Goal: Information Seeking & Learning: Learn about a topic

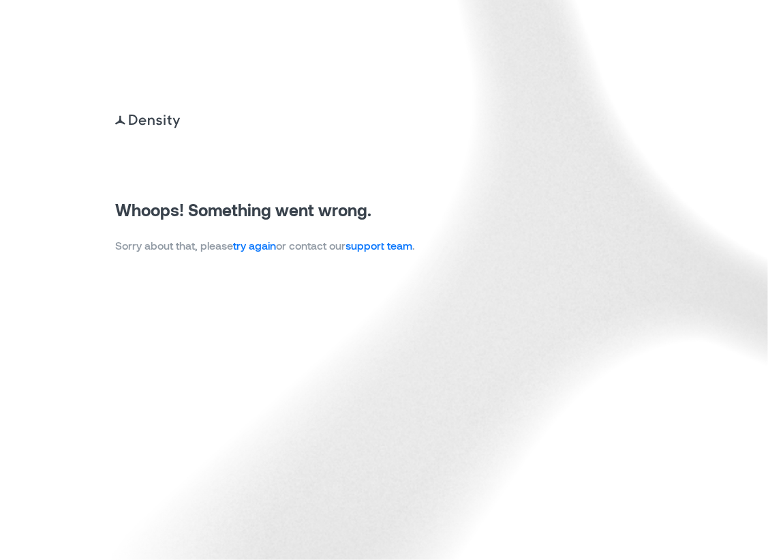
click at [261, 247] on link "try again" at bounding box center [254, 245] width 43 height 13
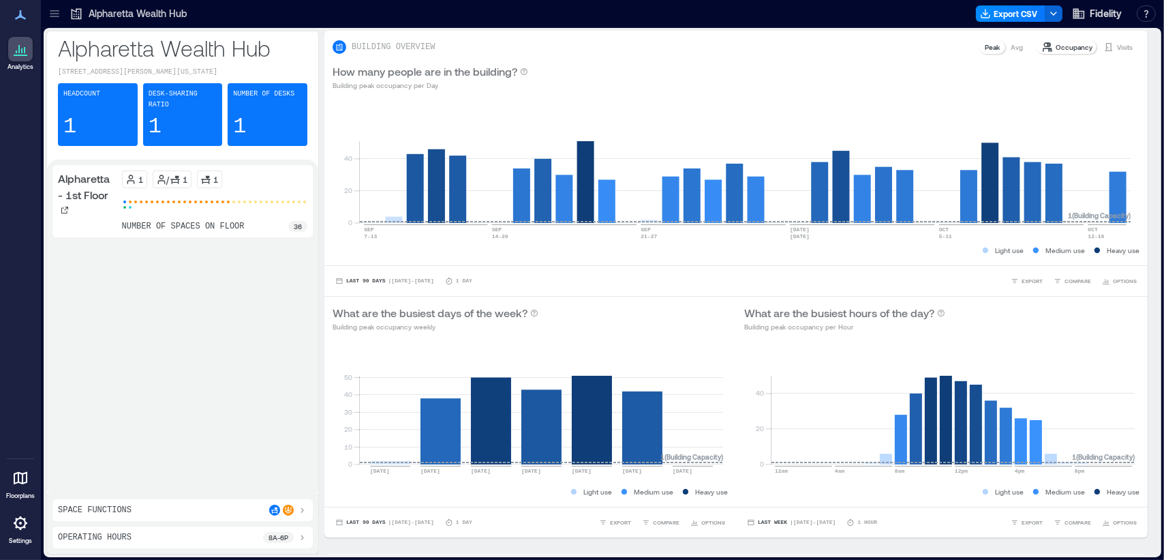
click at [55, 17] on icon at bounding box center [55, 14] width 14 height 14
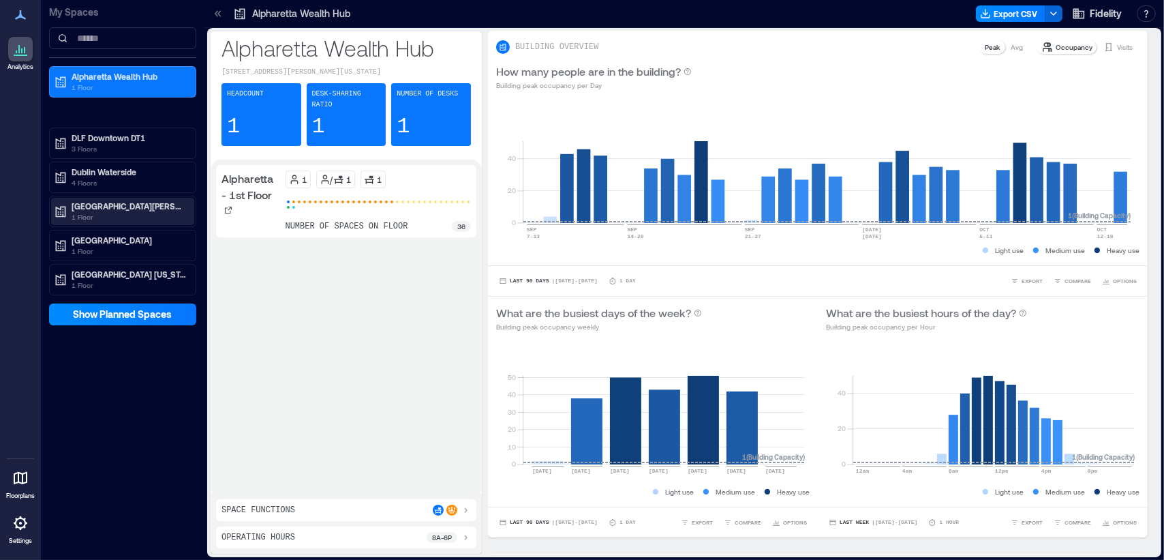
click at [122, 212] on p "1 Floor" at bounding box center [129, 216] width 115 height 11
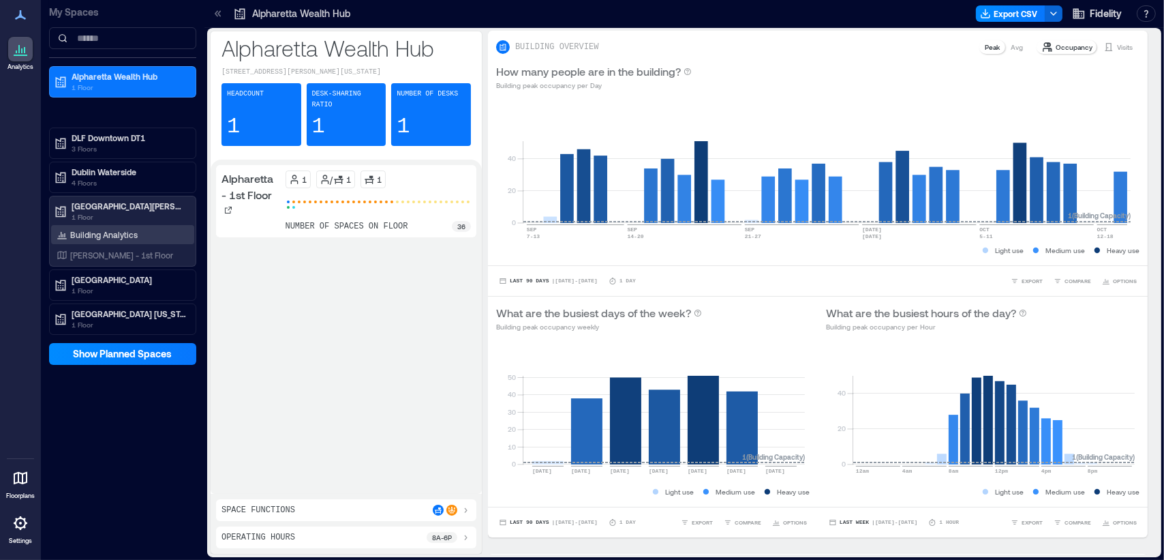
click at [108, 234] on p "Building Analytics" at bounding box center [103, 234] width 67 height 11
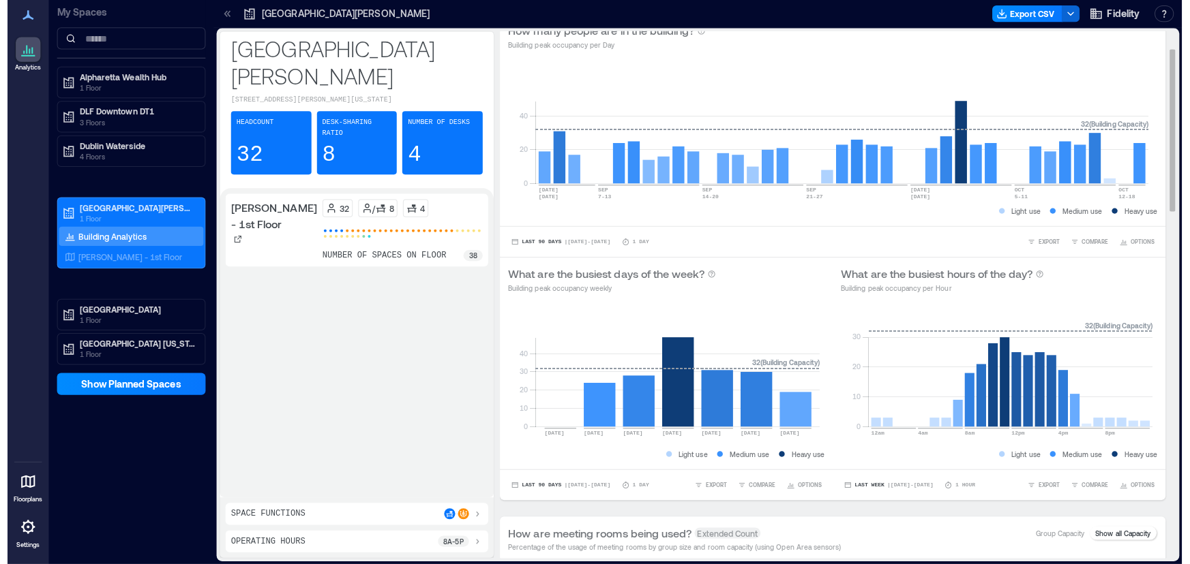
scroll to position [61, 0]
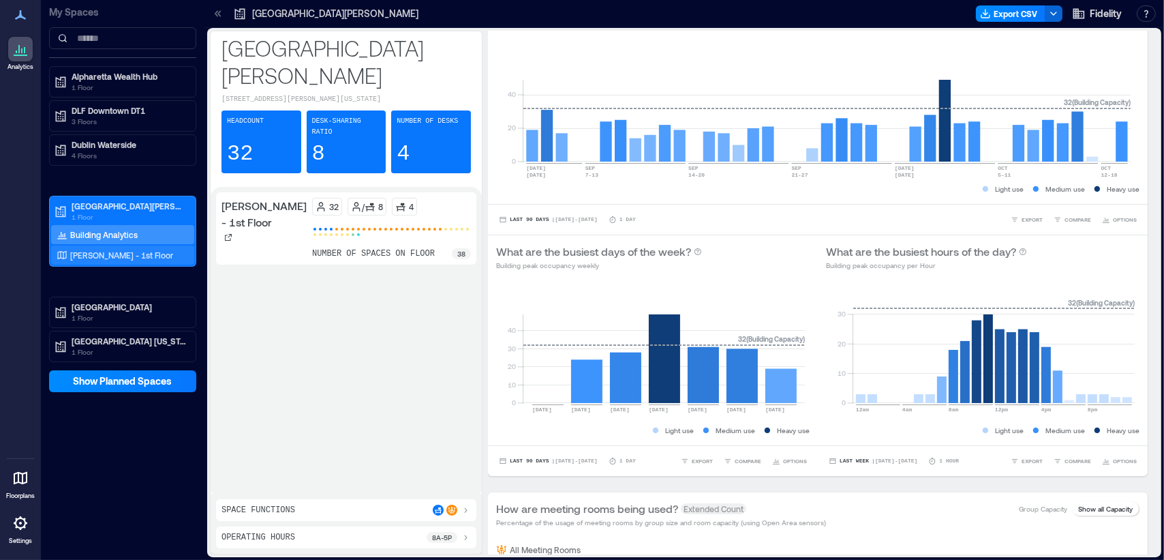
click at [108, 250] on p "[PERSON_NAME] - 1st Floor" at bounding box center [121, 255] width 103 height 11
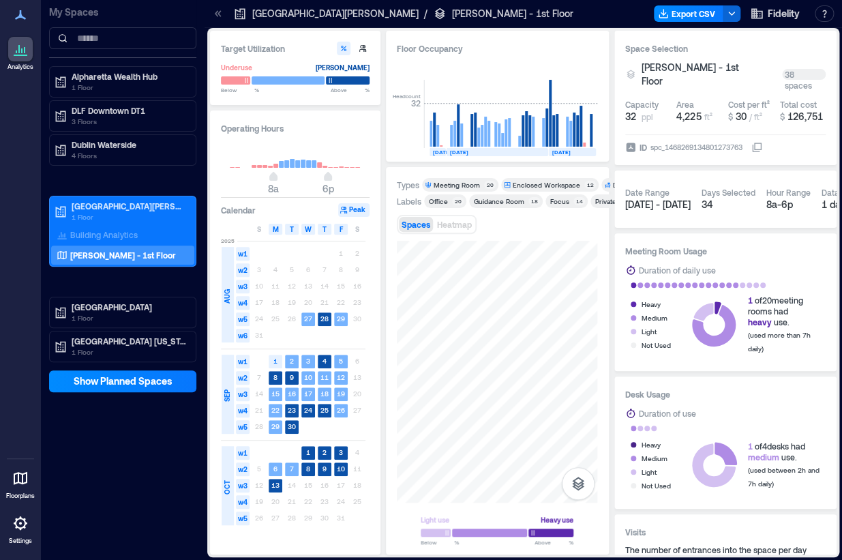
click at [507, 202] on div "Guidance Room" at bounding box center [499, 201] width 50 height 10
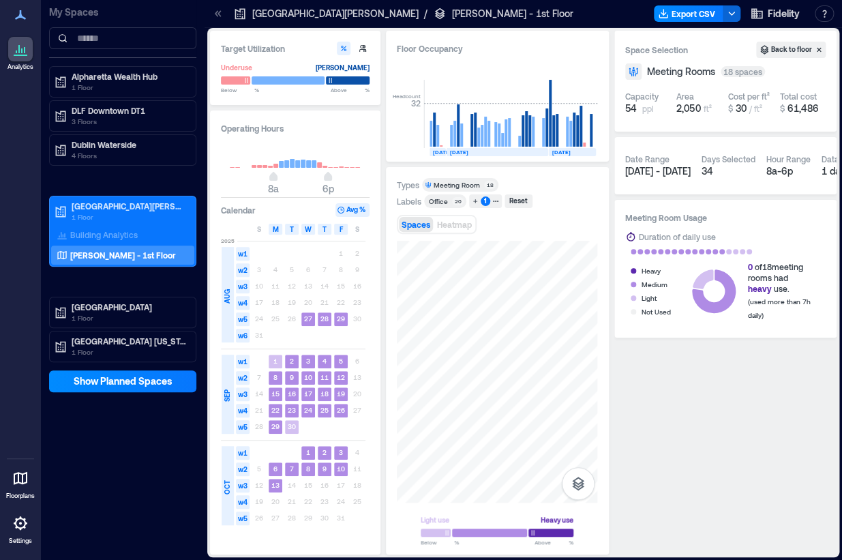
click at [352, 211] on button "Avg %" at bounding box center [352, 210] width 34 height 14
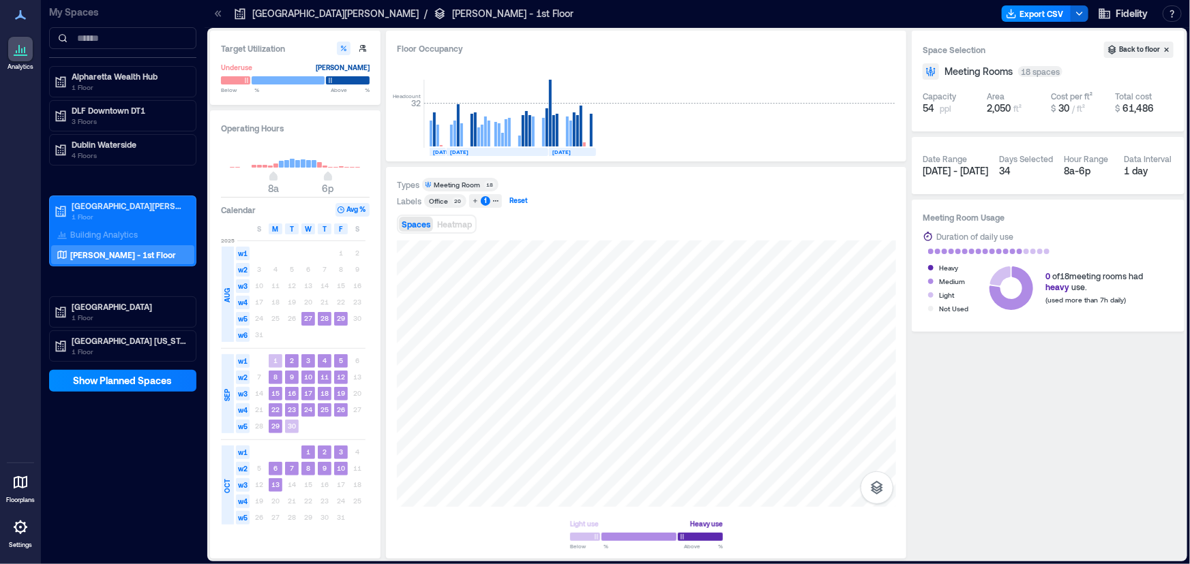
click at [514, 202] on div "Reset" at bounding box center [518, 201] width 22 height 12
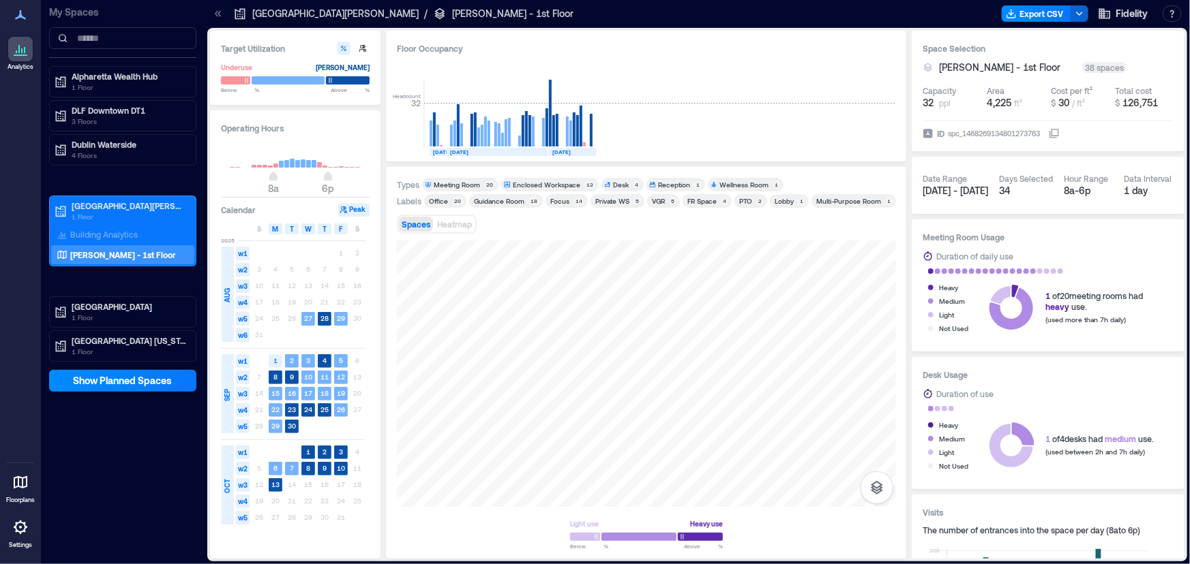
click at [561, 181] on div "Enclosed Workspace" at bounding box center [546, 185] width 67 height 10
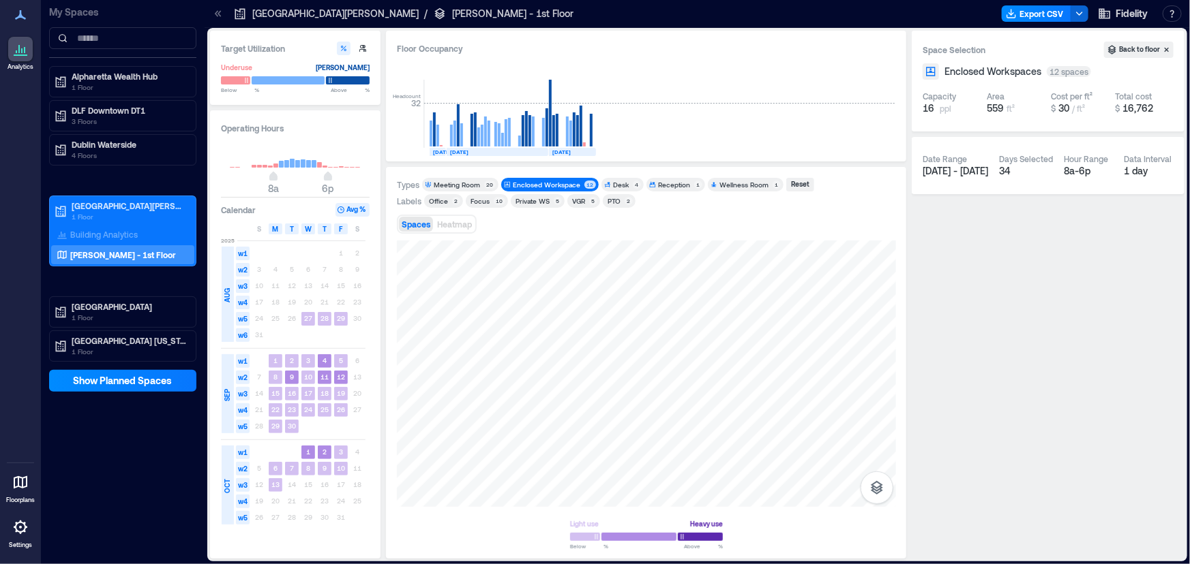
click at [558, 183] on div "Enclosed Workspace" at bounding box center [546, 185] width 67 height 10
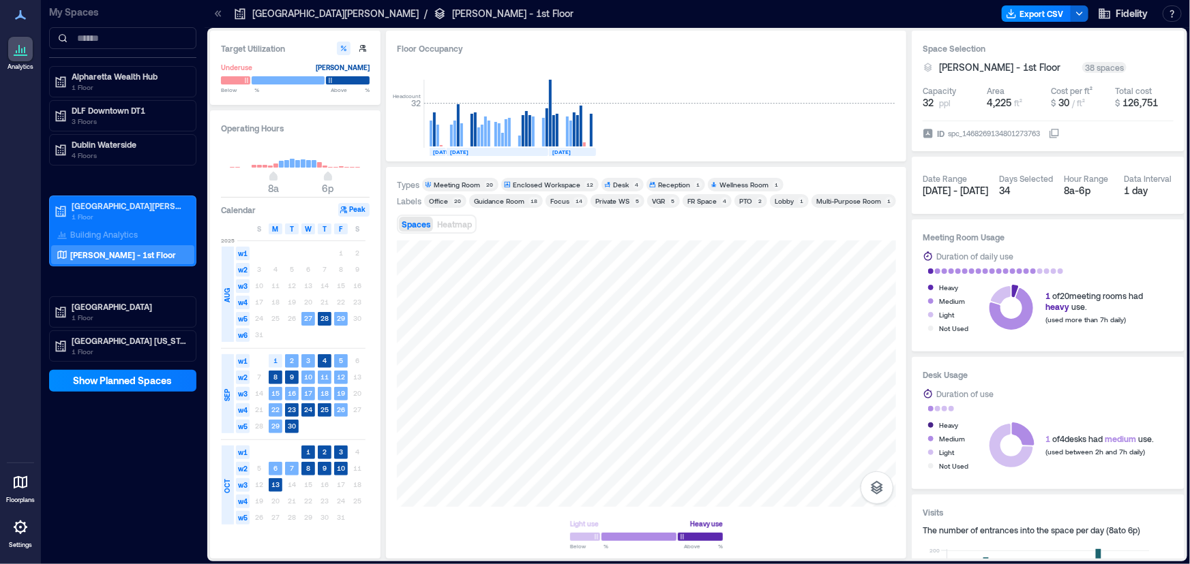
click at [518, 198] on div "Guidance Room" at bounding box center [499, 201] width 50 height 10
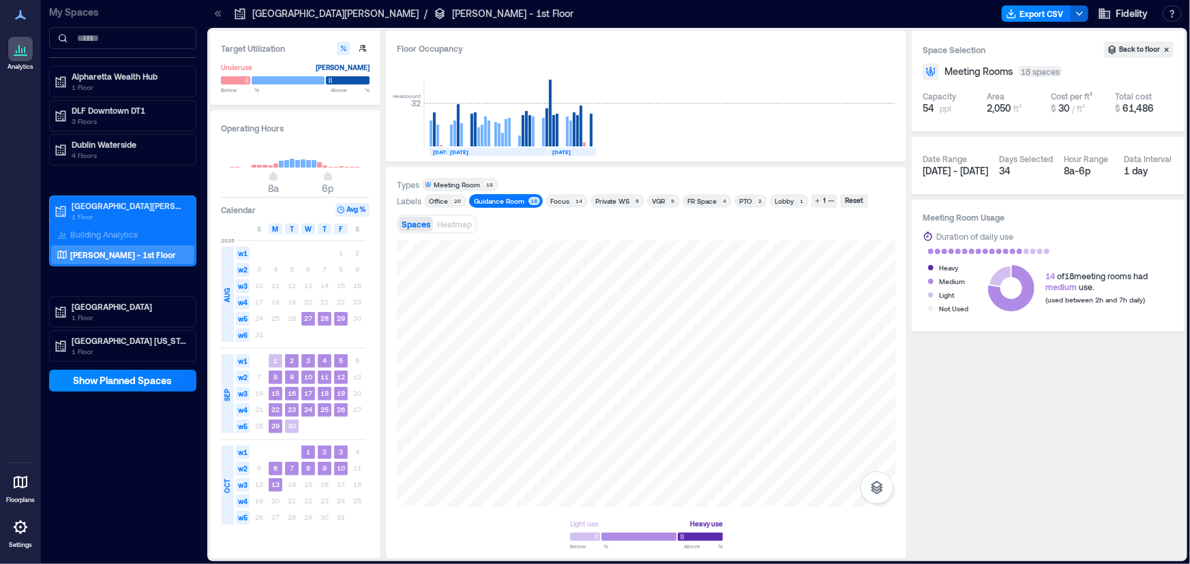
click at [347, 213] on button "Avg %" at bounding box center [352, 210] width 34 height 14
drag, startPoint x: 901, startPoint y: 250, endPoint x: 1031, endPoint y: 418, distance: 212.3
click at [768, 423] on div "Space Selection Back to floor Meeting Rooms 18 spaces Capacity 54 ppl Area 2,05…" at bounding box center [1048, 295] width 273 height 528
click at [101, 304] on p "[GEOGRAPHIC_DATA]" at bounding box center [129, 306] width 115 height 11
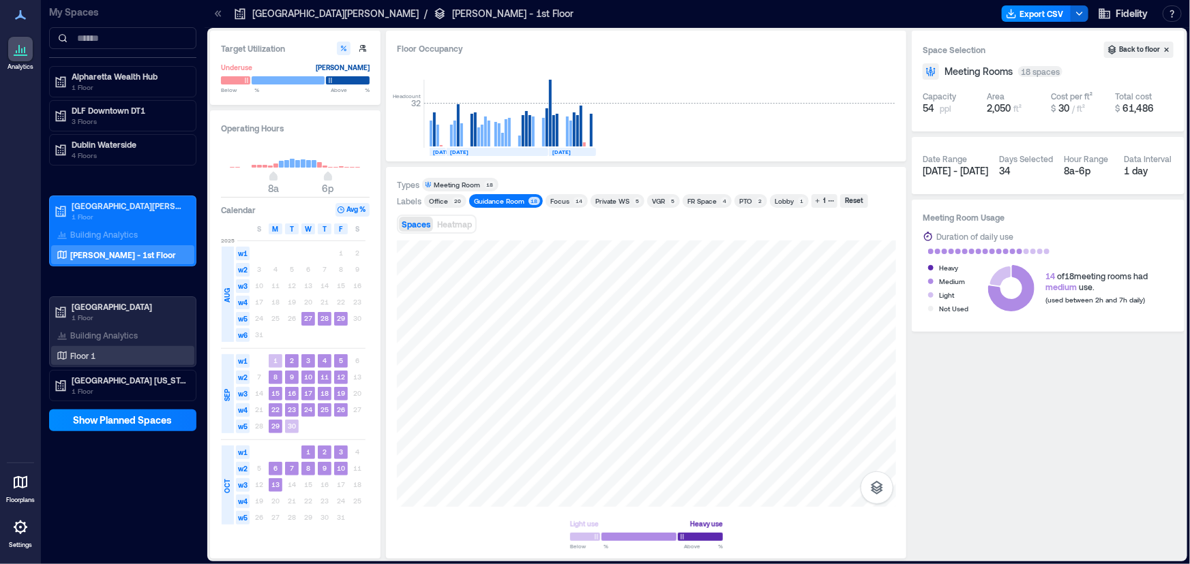
click at [95, 352] on p "Floor 1" at bounding box center [82, 355] width 25 height 11
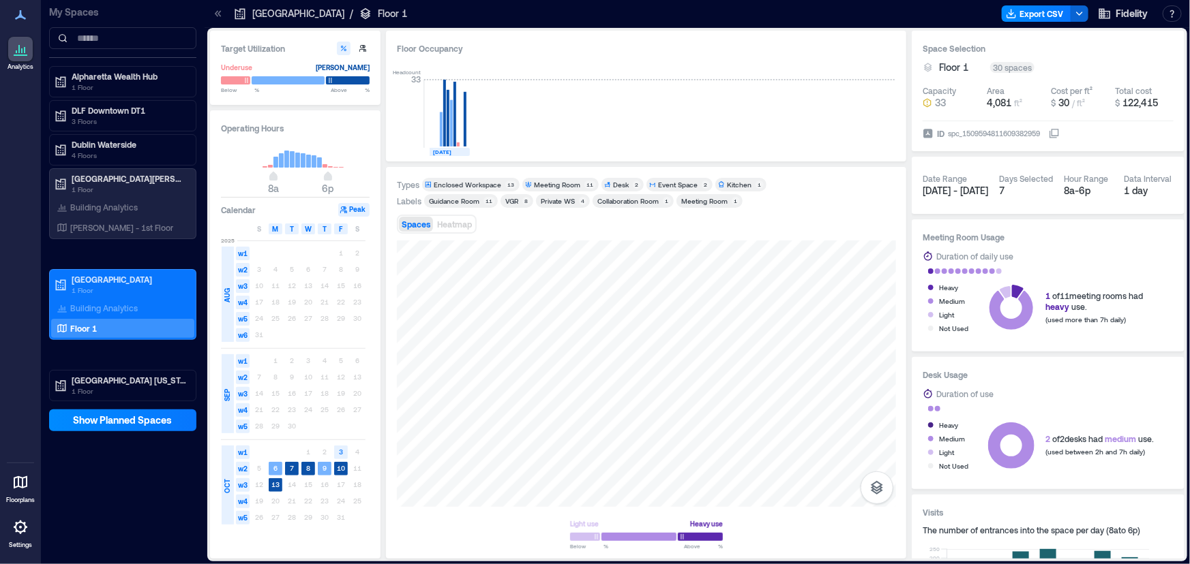
click at [457, 201] on div "Guidance Room" at bounding box center [454, 201] width 50 height 10
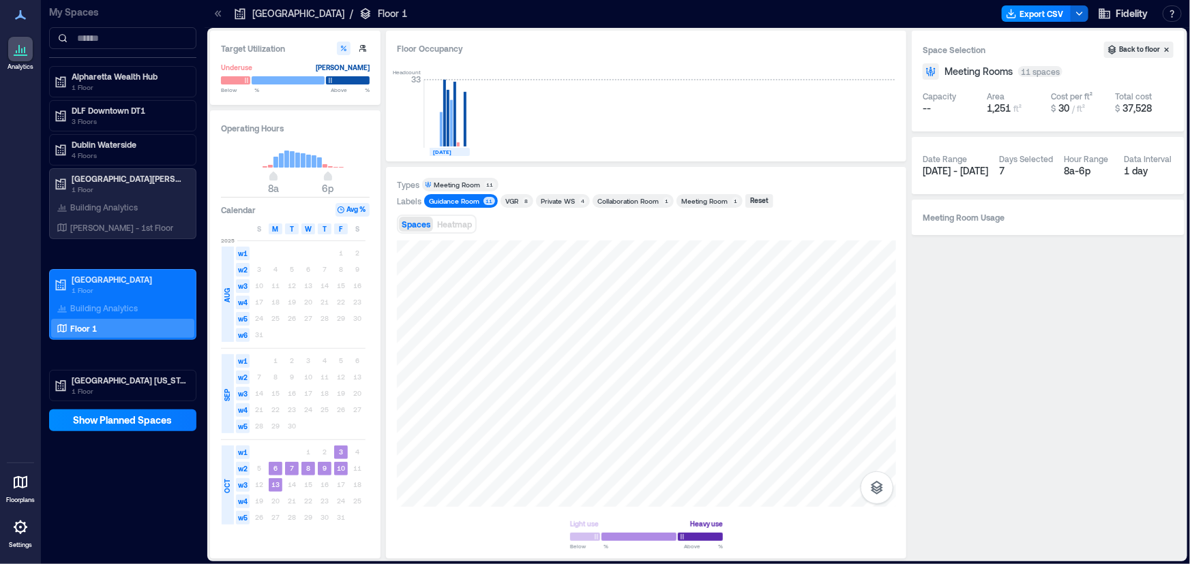
click at [468, 203] on div "Guidance Room" at bounding box center [454, 201] width 50 height 10
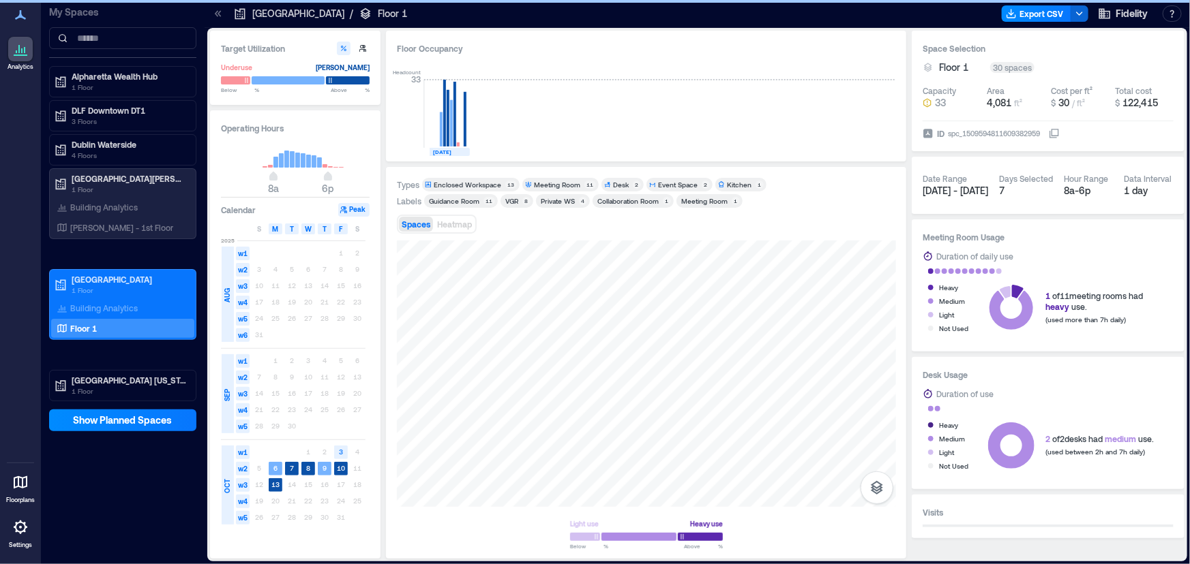
click at [467, 205] on div "Guidance Room" at bounding box center [454, 201] width 50 height 10
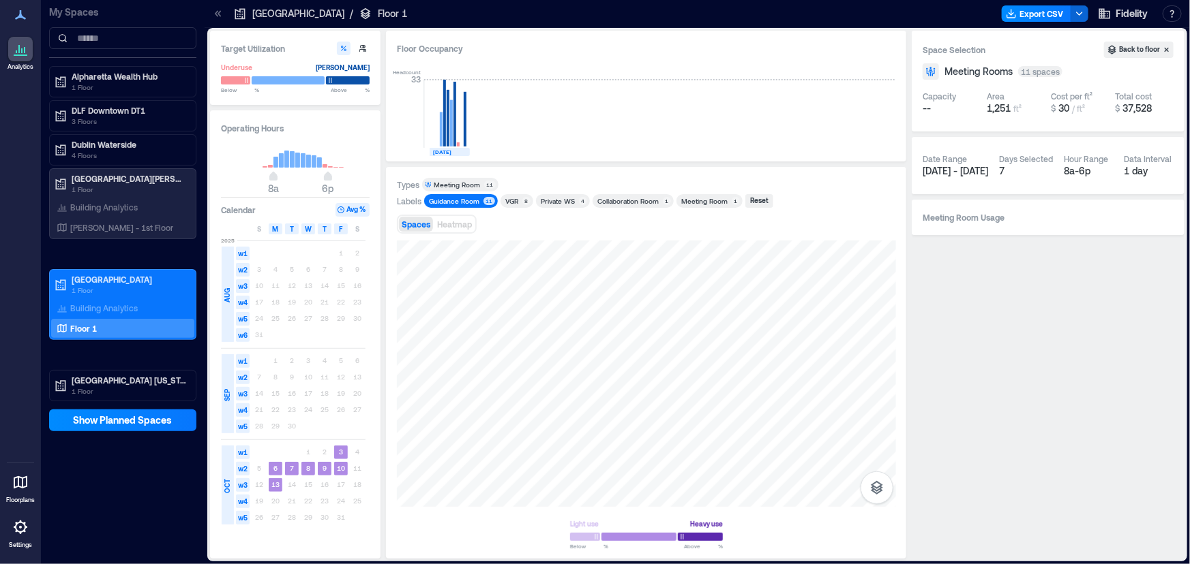
click at [415, 225] on span "Spaces" at bounding box center [416, 225] width 29 height 10
click at [472, 225] on button "Heatmap" at bounding box center [454, 224] width 40 height 15
click at [413, 225] on span "Spaces" at bounding box center [416, 225] width 29 height 10
drag, startPoint x: 464, startPoint y: 132, endPoint x: 438, endPoint y: 131, distance: 25.9
click at [438, 131] on g at bounding box center [450, 114] width 41 height 68
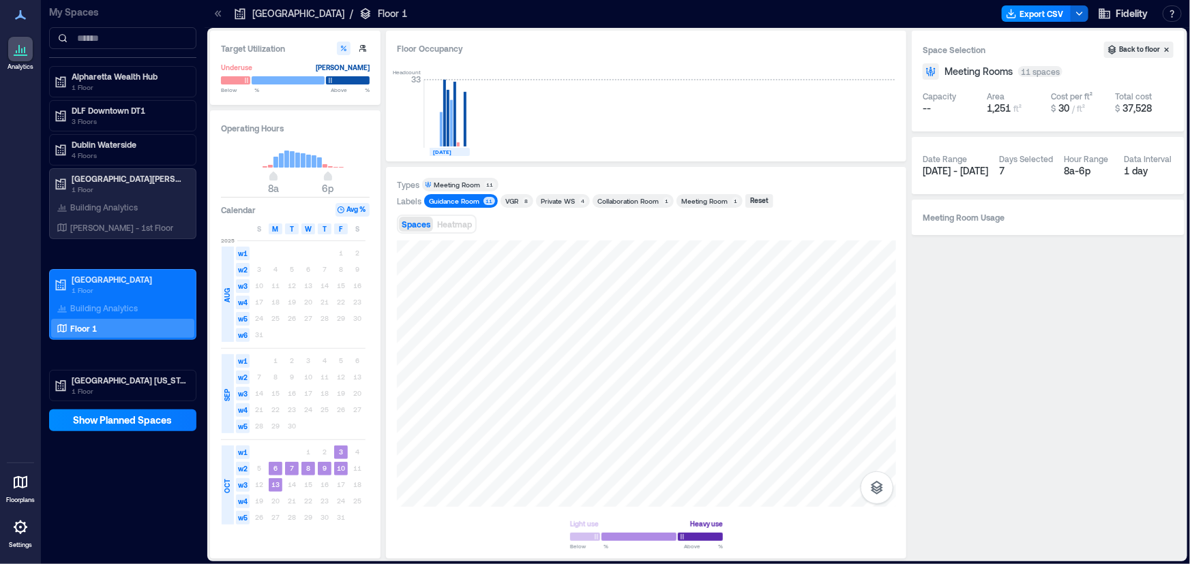
drag, startPoint x: 460, startPoint y: 136, endPoint x: 471, endPoint y: 137, distance: 10.9
click at [471, 137] on div "Headcount 33 [DATE]" at bounding box center [646, 106] width 498 height 90
click at [439, 135] on rect at bounding box center [448, 114] width 24 height 68
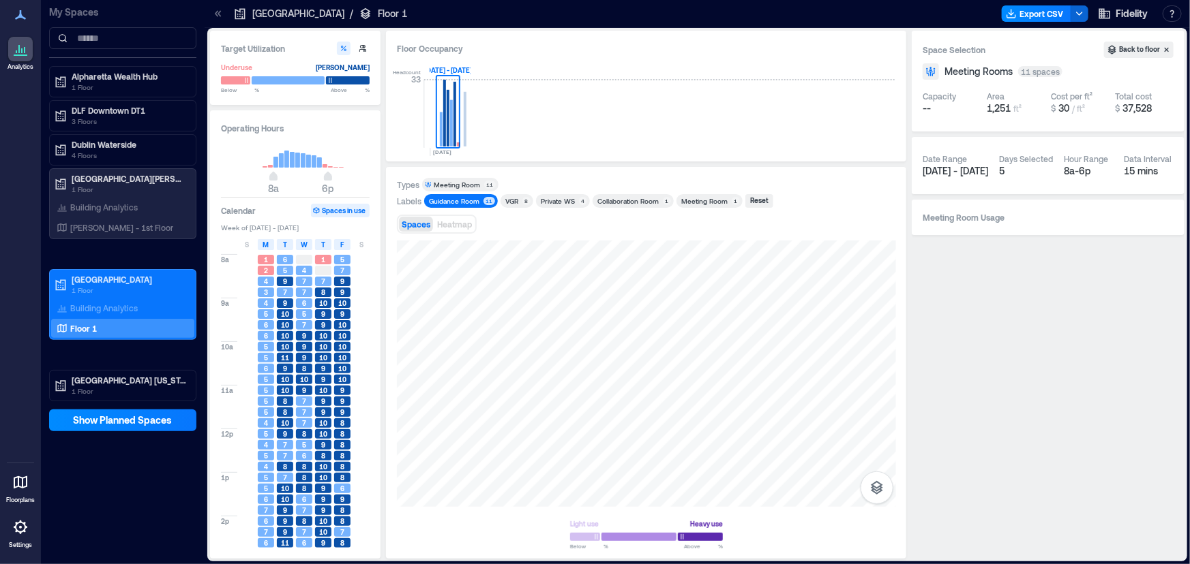
click at [333, 213] on button "Spaces in use" at bounding box center [340, 211] width 59 height 14
click at [337, 206] on button "Spaces in use" at bounding box center [340, 211] width 59 height 14
click at [109, 387] on p "1 Floor" at bounding box center [129, 391] width 115 height 11
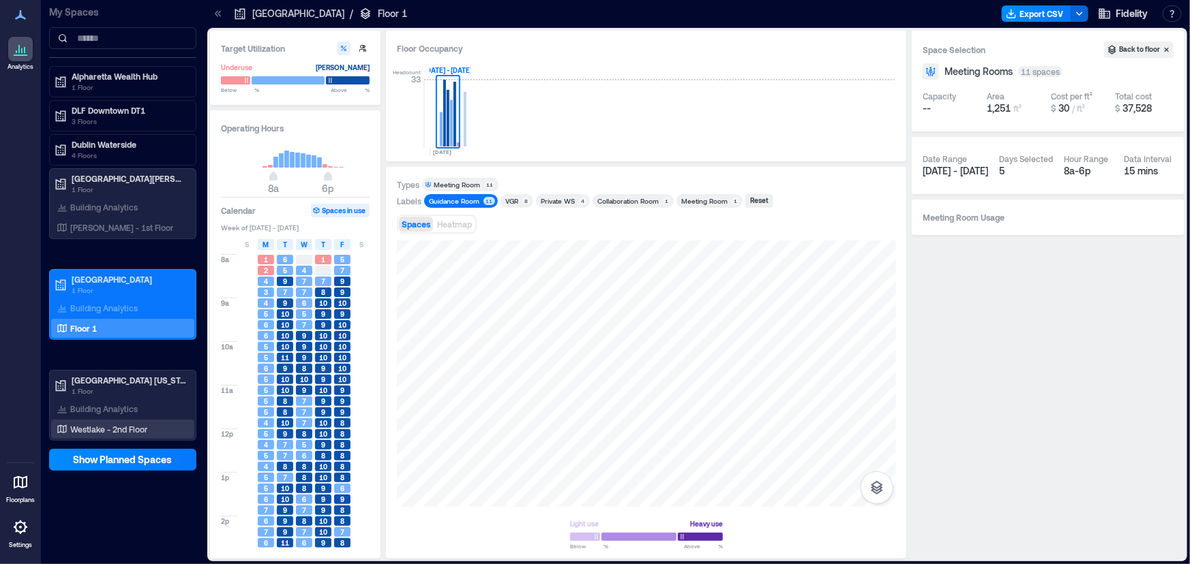
click at [116, 432] on p "Westlake - 2nd Floor" at bounding box center [108, 429] width 77 height 11
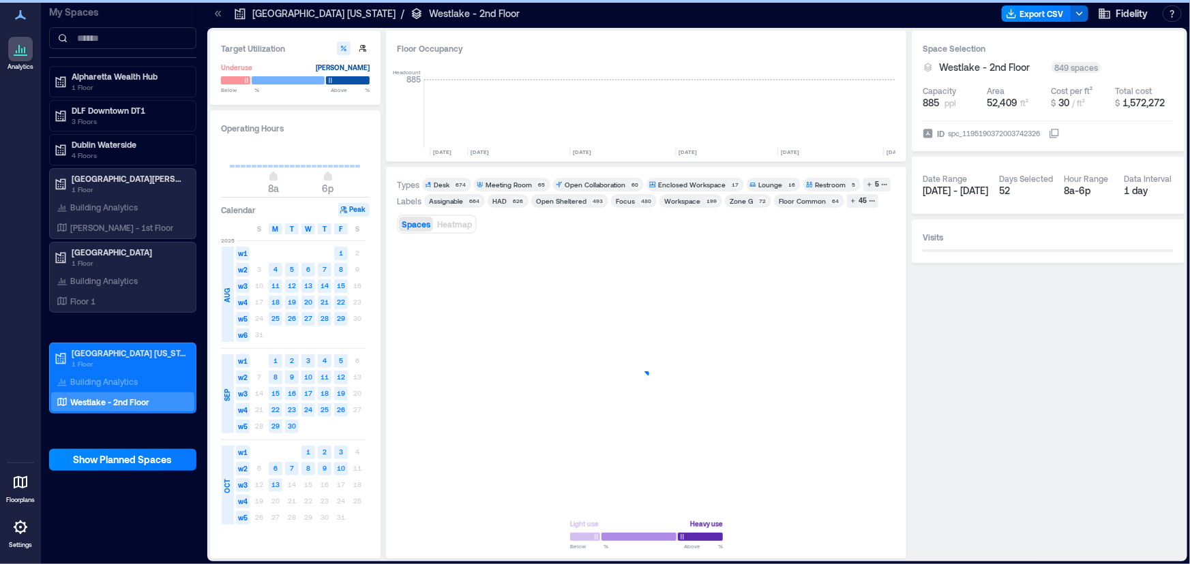
scroll to position [0, 2213]
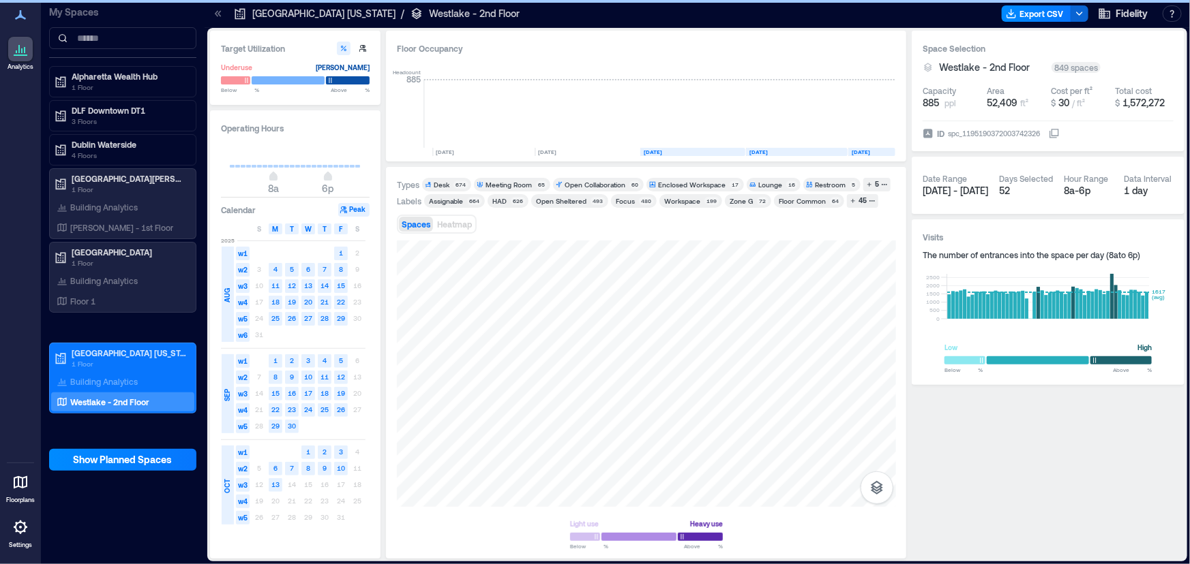
click at [556, 200] on div "Open Sheltered" at bounding box center [561, 201] width 50 height 10
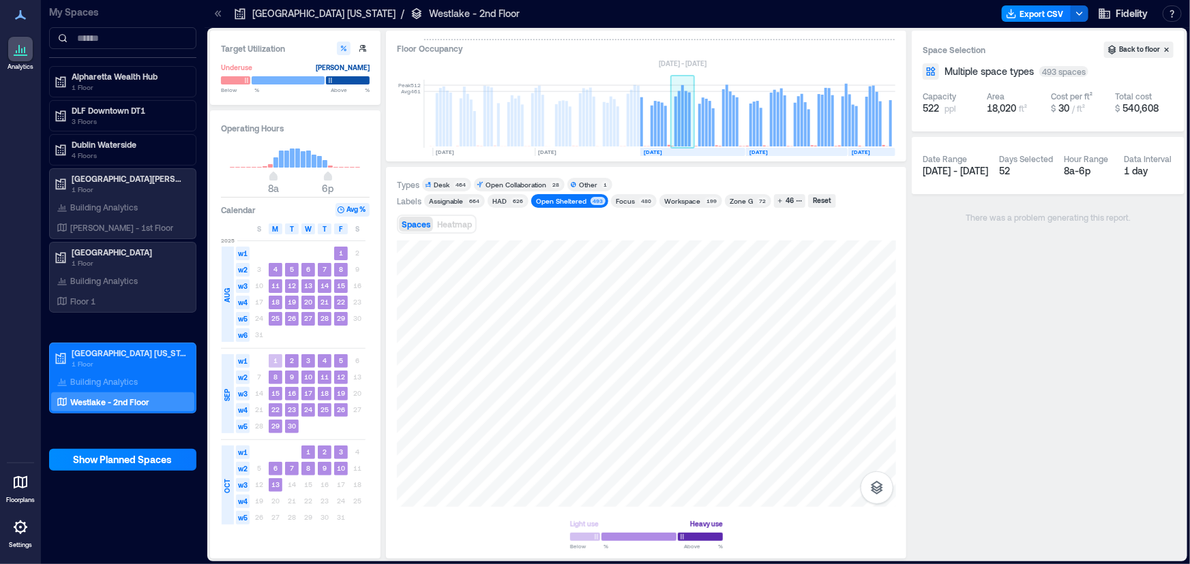
click at [688, 132] on rect at bounding box center [689, 120] width 3 height 54
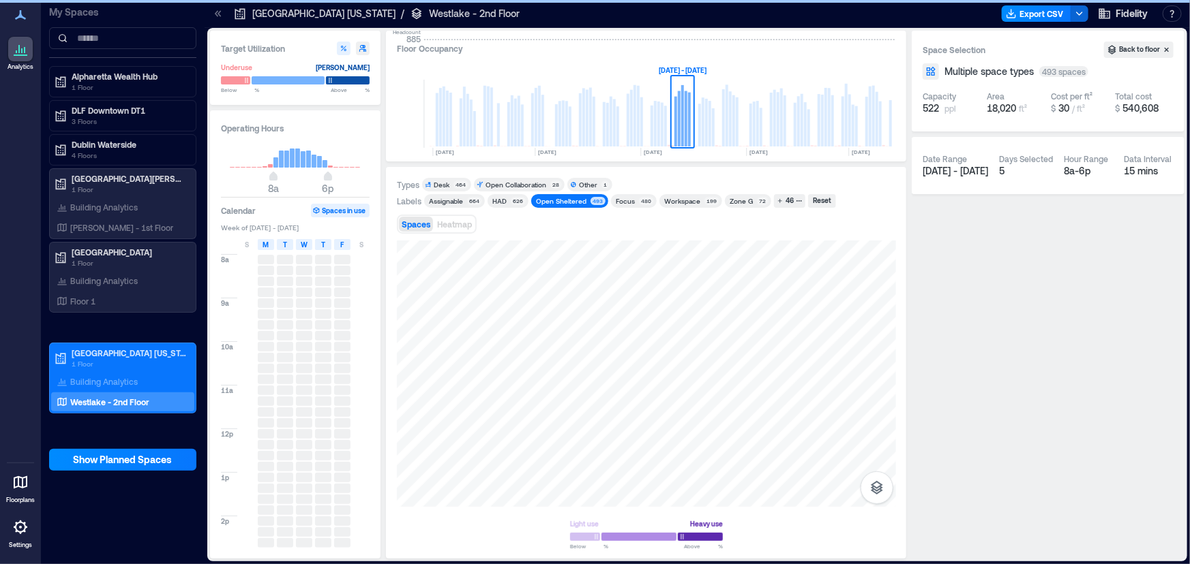
click at [344, 245] on div "F" at bounding box center [342, 244] width 16 height 11
click at [364, 42] on button "button" at bounding box center [363, 49] width 14 height 14
type input "***"
click at [108, 230] on p "[PERSON_NAME] - 1st Floor" at bounding box center [121, 227] width 103 height 11
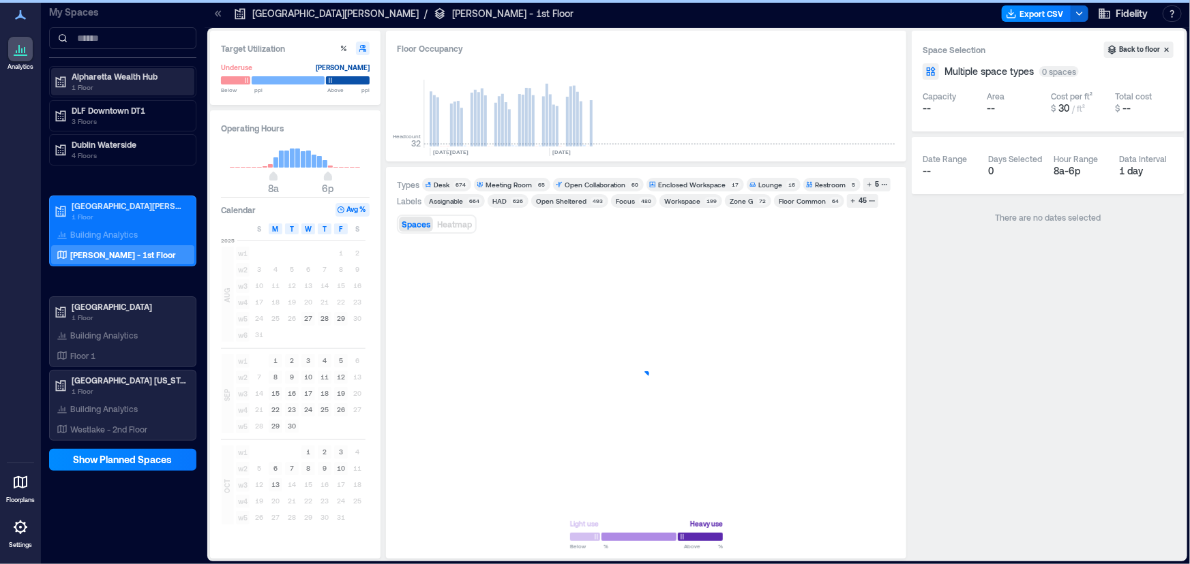
type input "*"
type input "**"
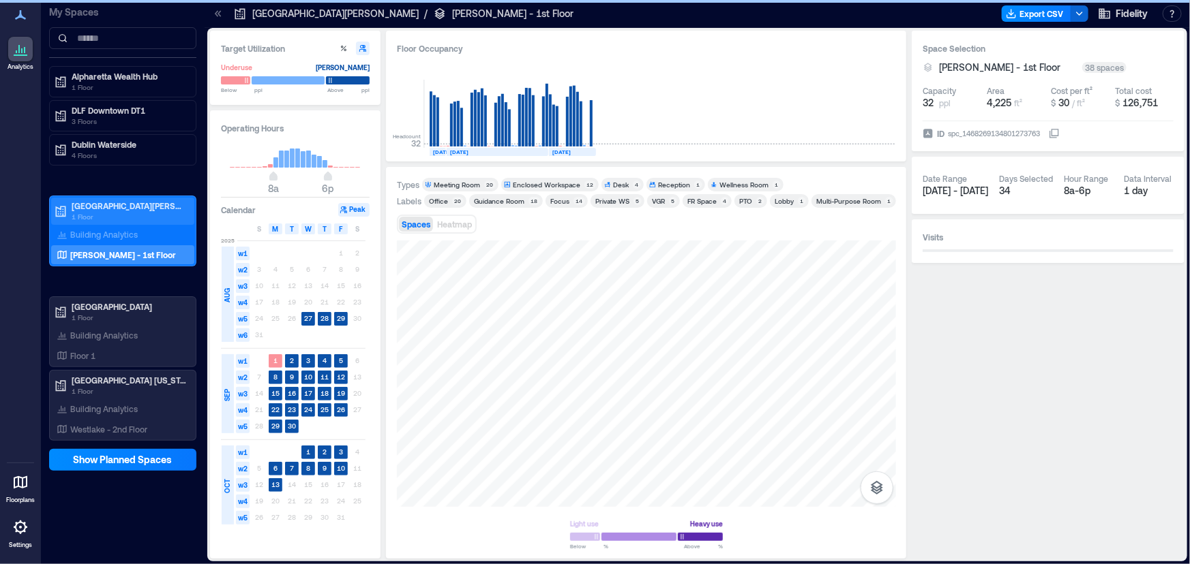
click at [364, 44] on icon "button" at bounding box center [363, 48] width 8 height 8
click at [356, 207] on button "Peak" at bounding box center [353, 210] width 31 height 14
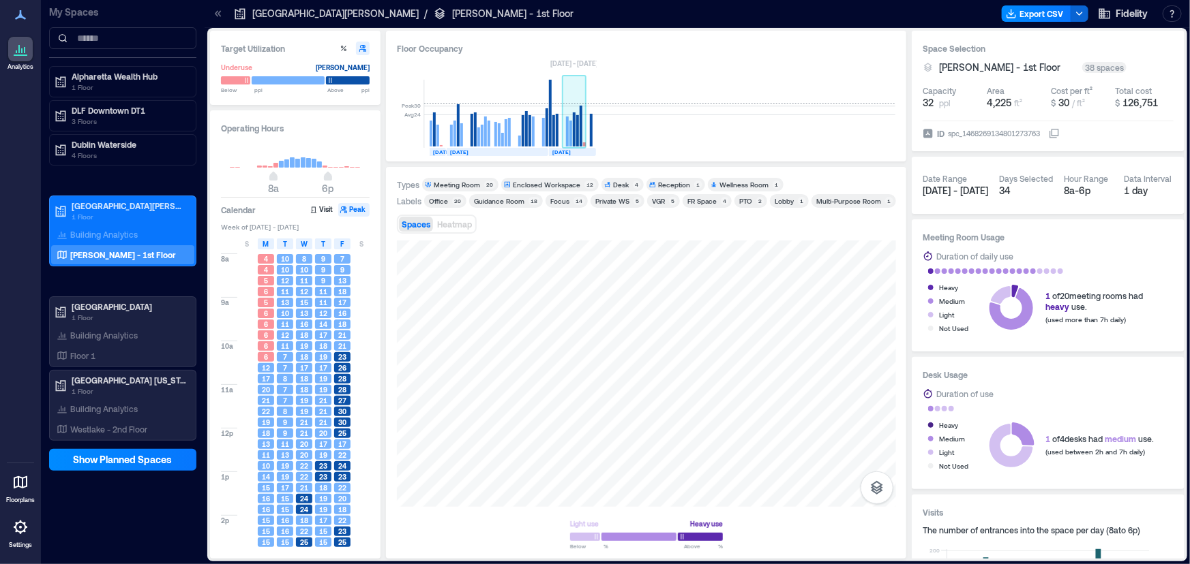
click at [570, 136] on rect at bounding box center [570, 134] width 3 height 26
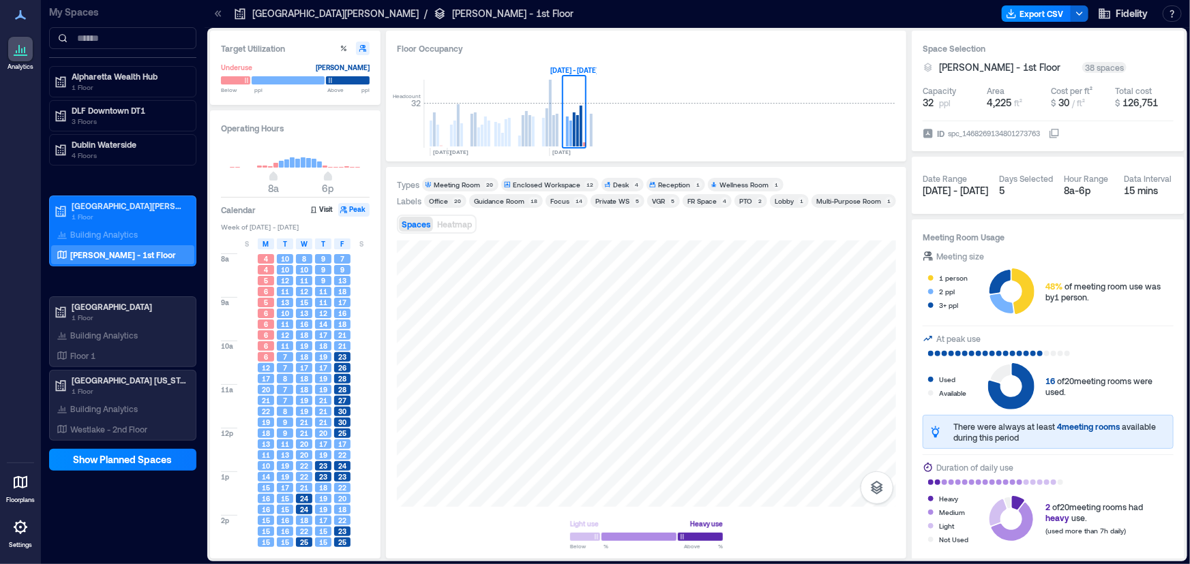
click at [499, 202] on div "Guidance Room" at bounding box center [499, 201] width 50 height 10
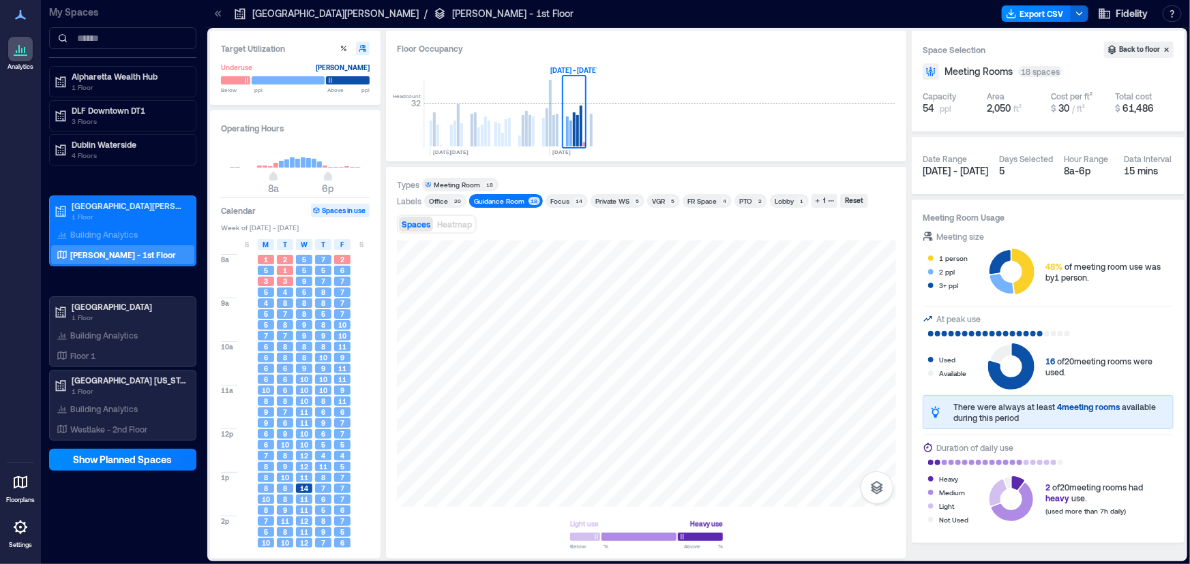
click at [361, 50] on icon "button" at bounding box center [363, 48] width 8 height 8
click at [340, 392] on span "9" at bounding box center [342, 391] width 4 height 10
click at [344, 47] on icon "button" at bounding box center [343, 48] width 5 height 5
type input "**"
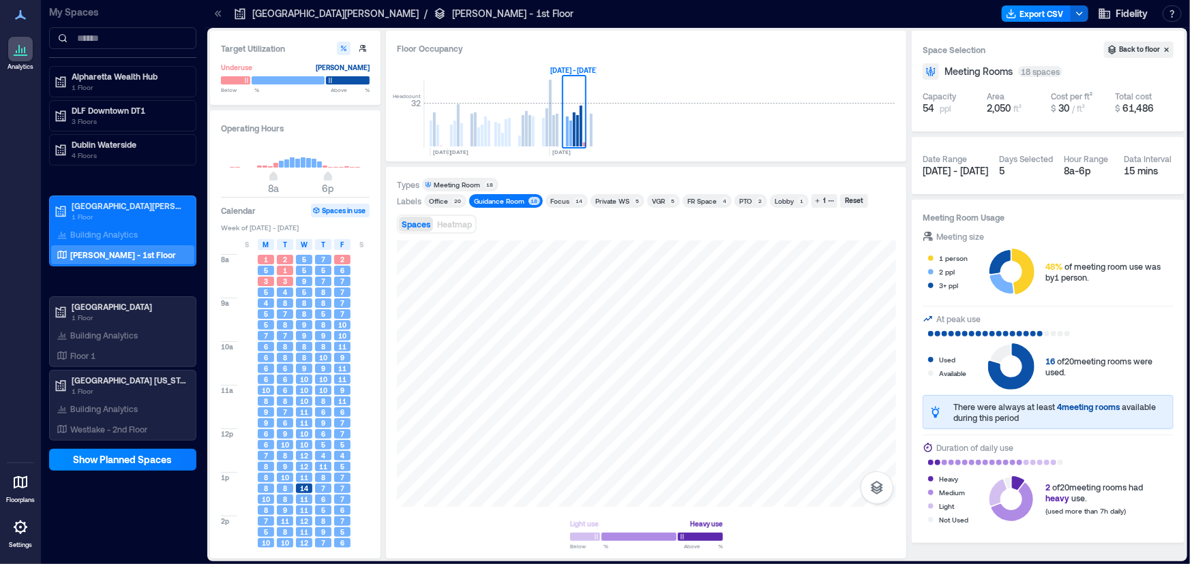
drag, startPoint x: 1049, startPoint y: 243, endPoint x: 1116, endPoint y: 243, distance: 66.8
click at [768, 243] on div "Meeting size 1 person 2 ppl 3+ ppl 48% of meeting room use was by 1 person . At…" at bounding box center [1047, 381] width 251 height 303
click at [363, 46] on icon "button" at bounding box center [362, 48] width 7 height 7
type input "*"
type input "**"
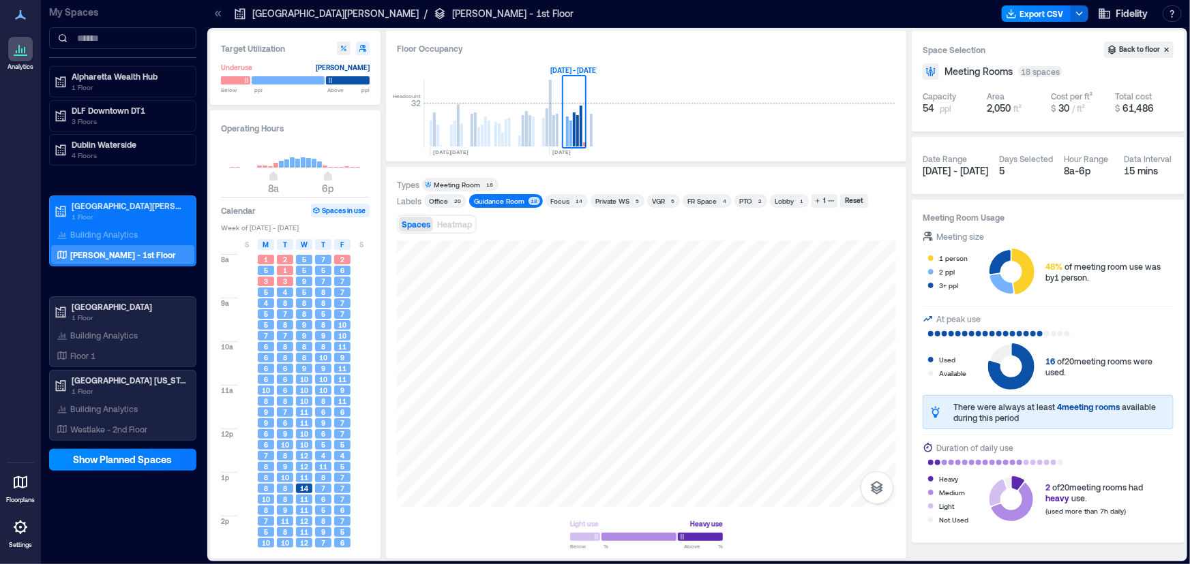
click at [342, 268] on span "6" at bounding box center [342, 271] width 4 height 10
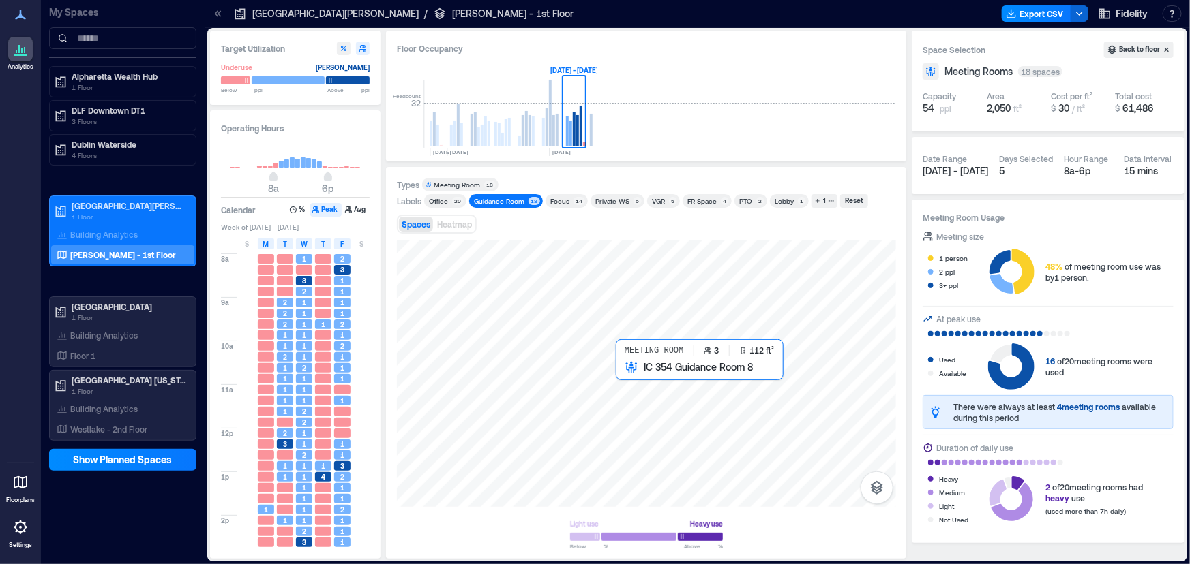
click at [624, 373] on div at bounding box center [646, 374] width 499 height 267
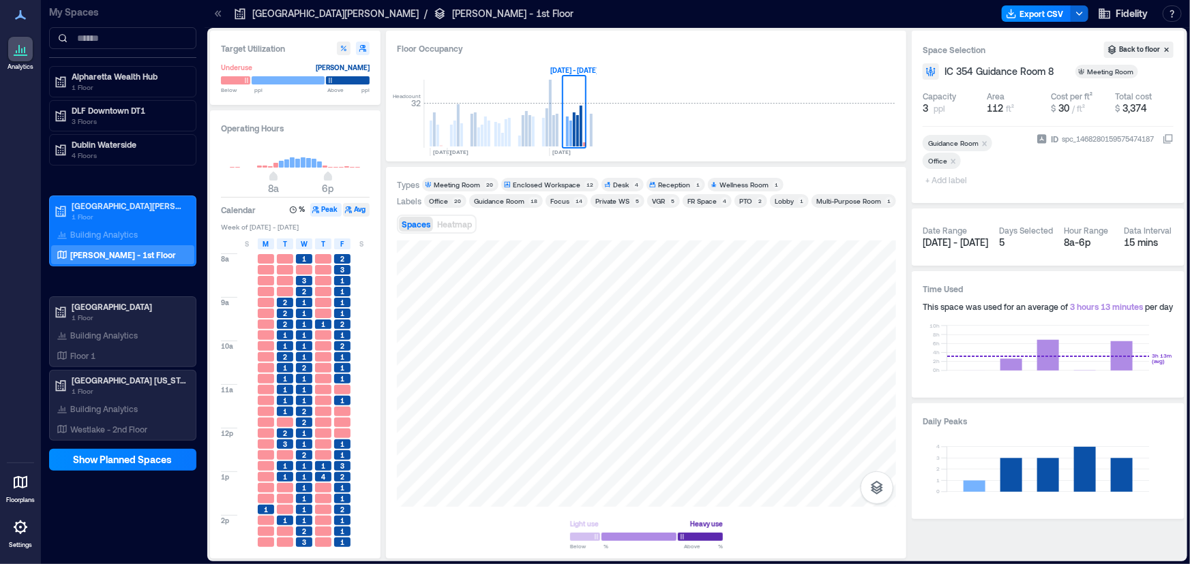
click at [359, 212] on button "Avg" at bounding box center [356, 210] width 27 height 14
click at [508, 200] on div "Guidance Room" at bounding box center [499, 201] width 50 height 10
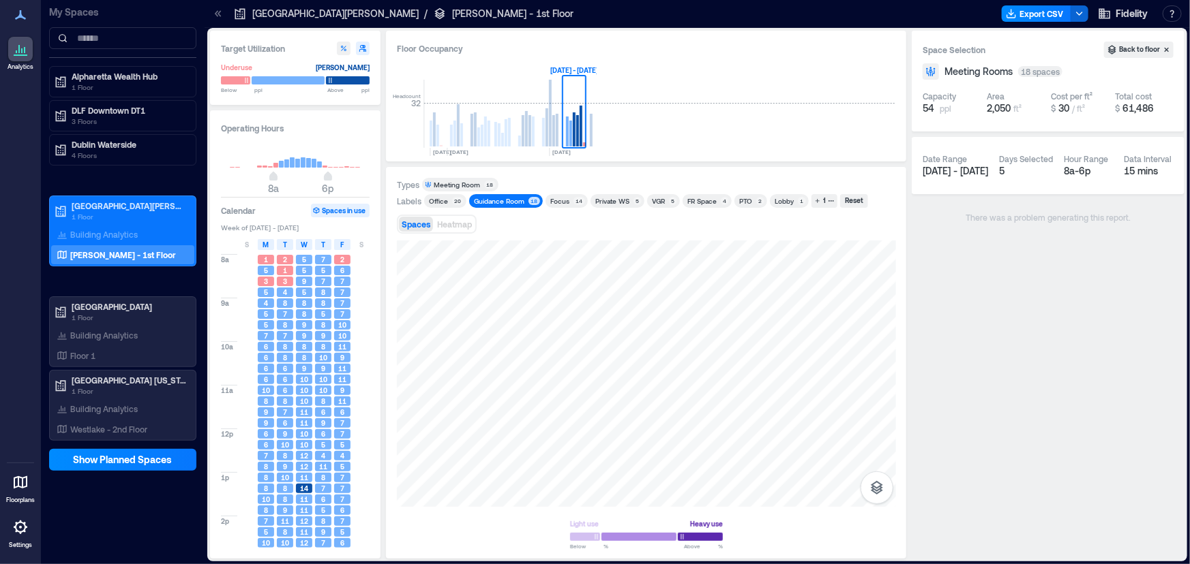
click at [503, 196] on div "Guidance Room" at bounding box center [499, 201] width 50 height 10
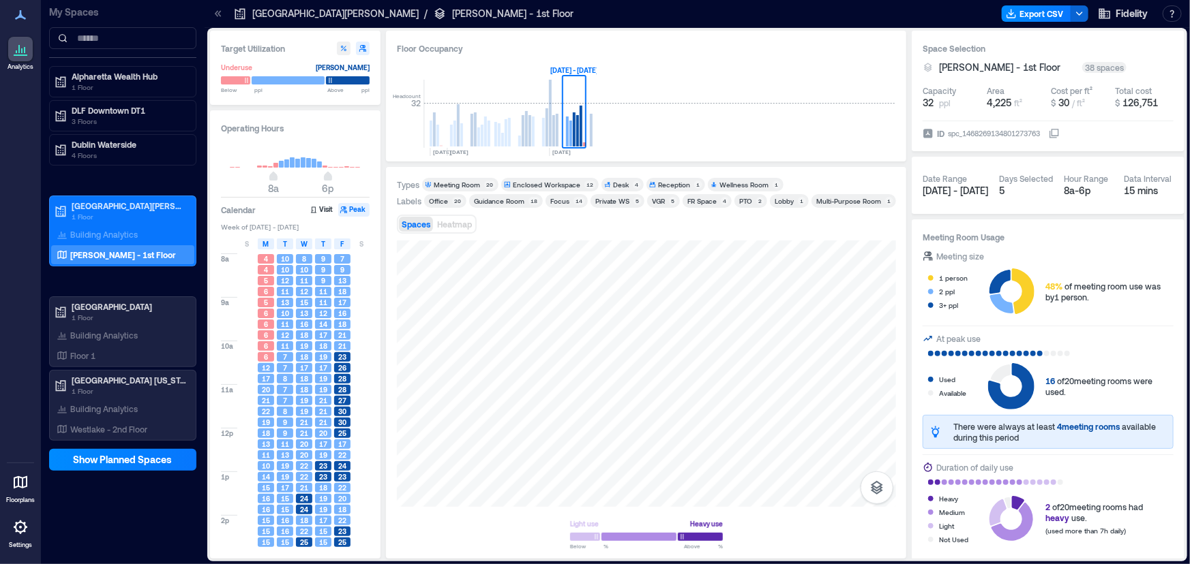
click at [491, 202] on div "Guidance Room" at bounding box center [499, 201] width 50 height 10
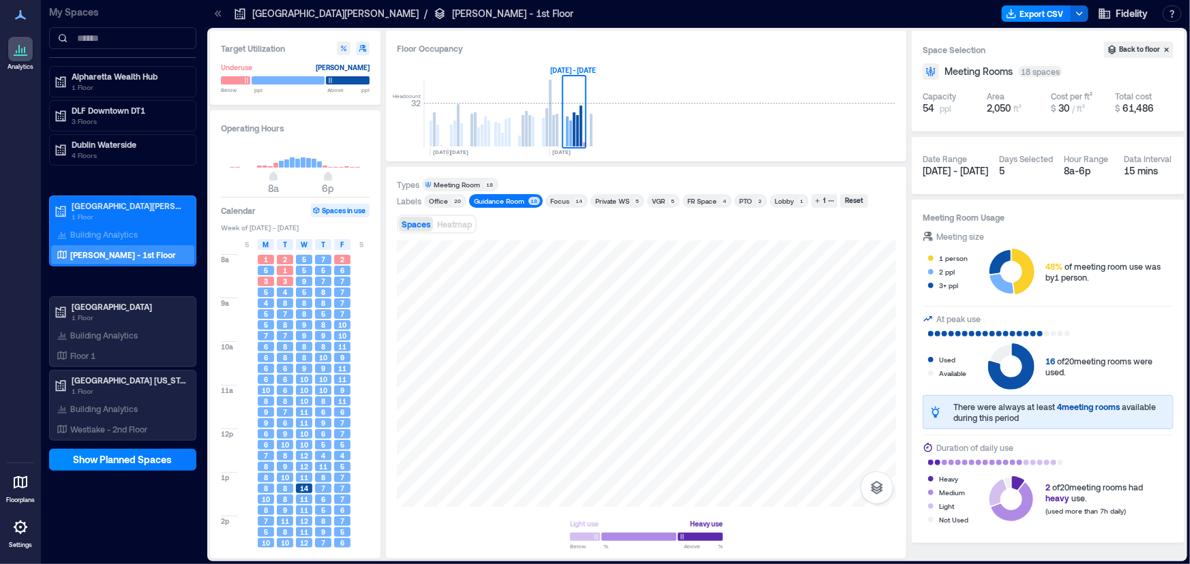
click at [475, 184] on div "Meeting Room" at bounding box center [457, 185] width 46 height 10
click at [363, 47] on icon "button" at bounding box center [362, 48] width 7 height 7
click at [518, 181] on div "Reset" at bounding box center [515, 185] width 22 height 12
click at [502, 201] on div "Guidance Room" at bounding box center [499, 201] width 50 height 10
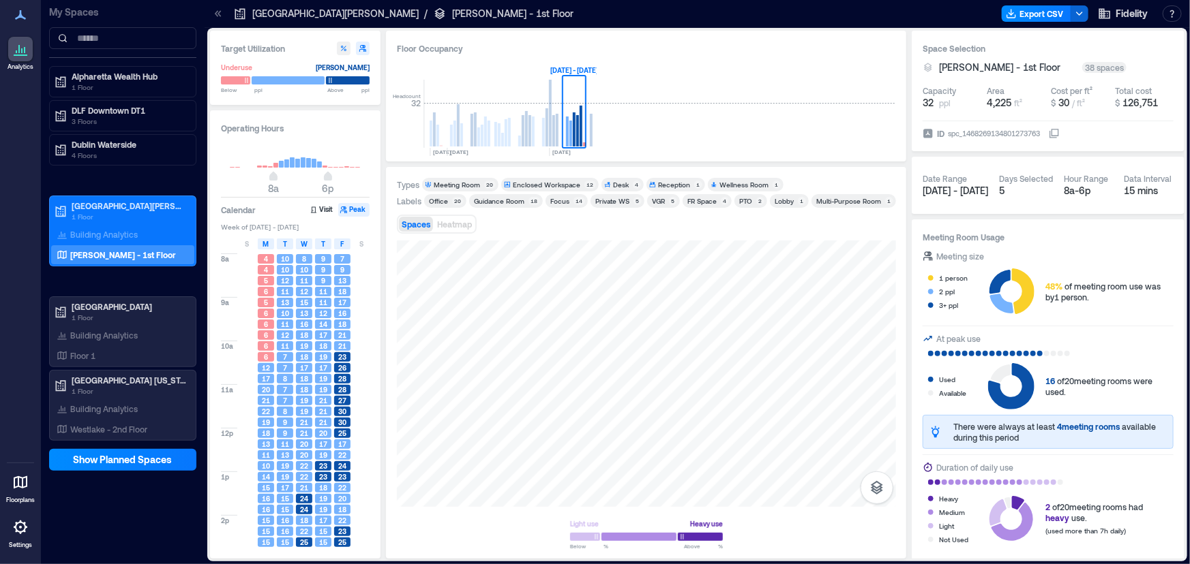
click at [511, 198] on div "Guidance Room" at bounding box center [499, 201] width 50 height 10
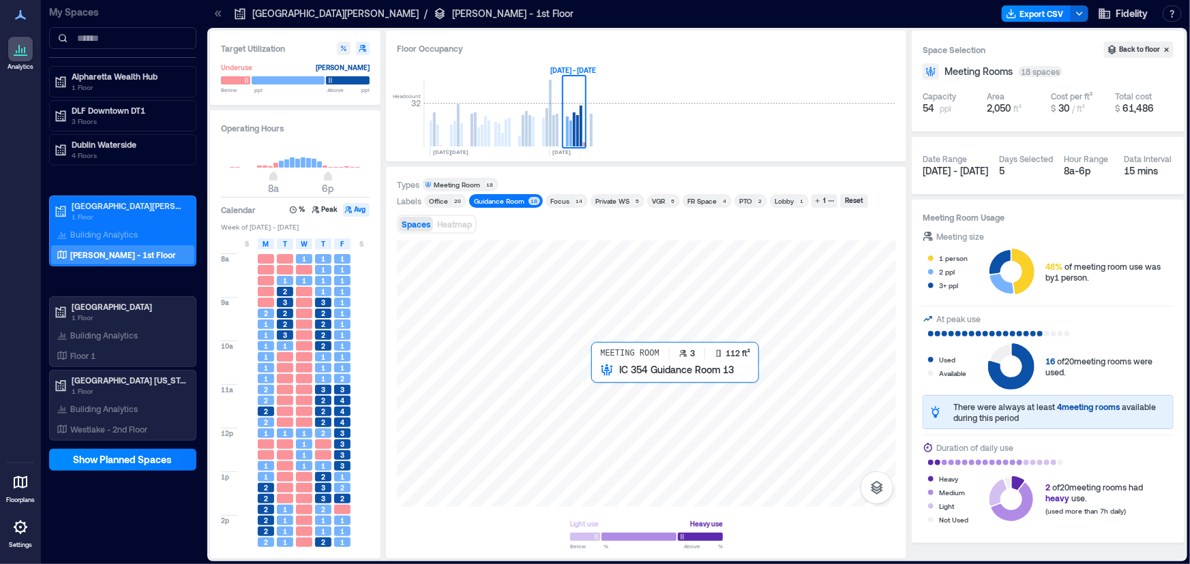
click at [605, 376] on div at bounding box center [646, 374] width 499 height 267
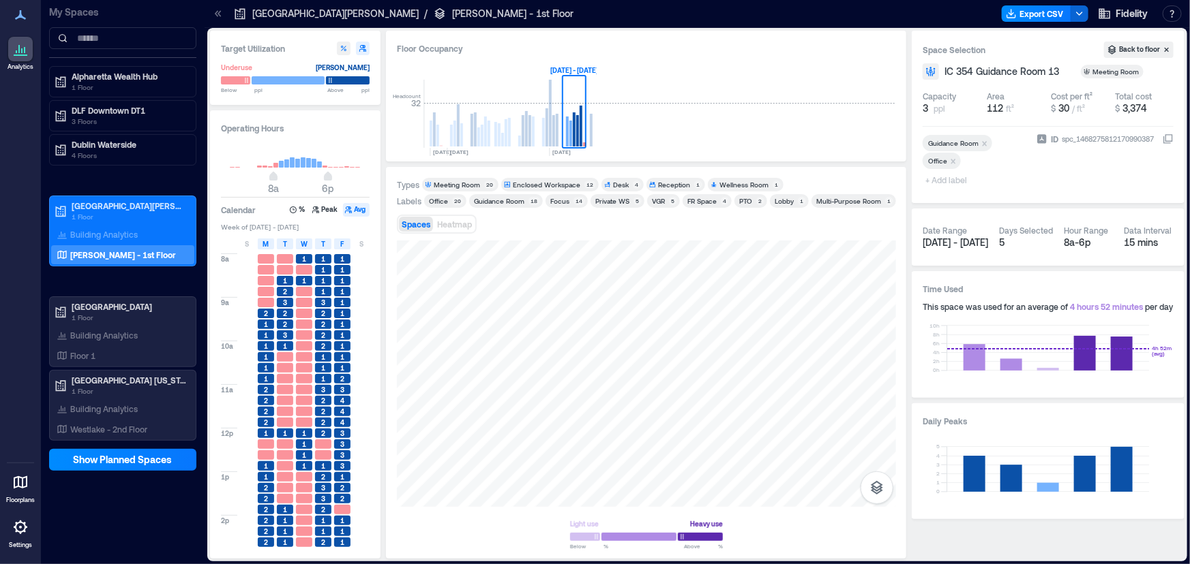
click at [500, 198] on div "Guidance Room" at bounding box center [499, 201] width 50 height 10
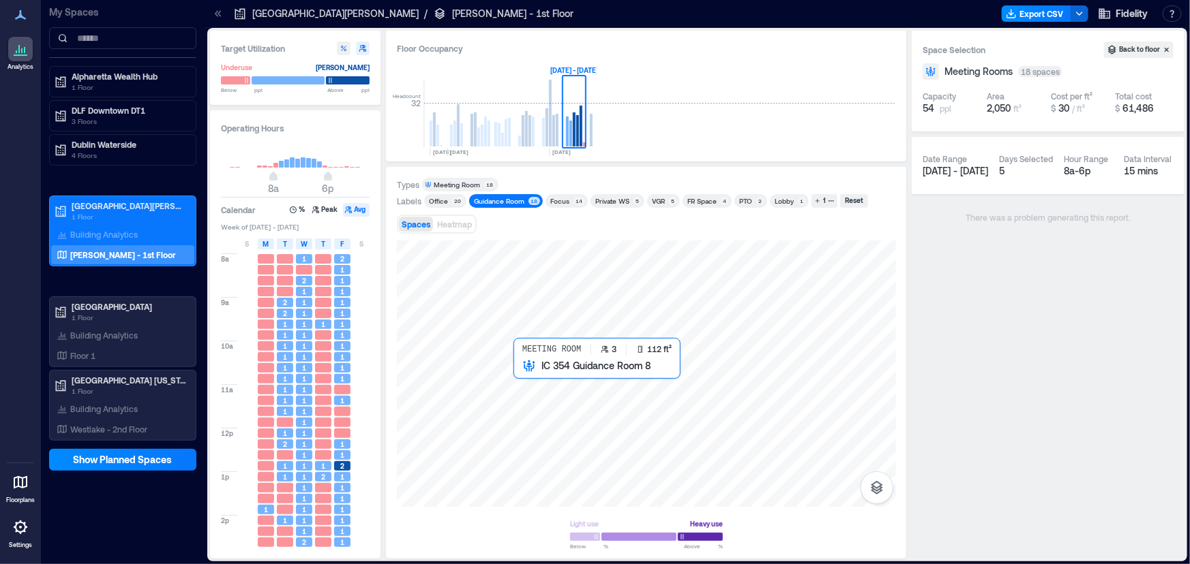
click at [525, 379] on div at bounding box center [646, 374] width 499 height 267
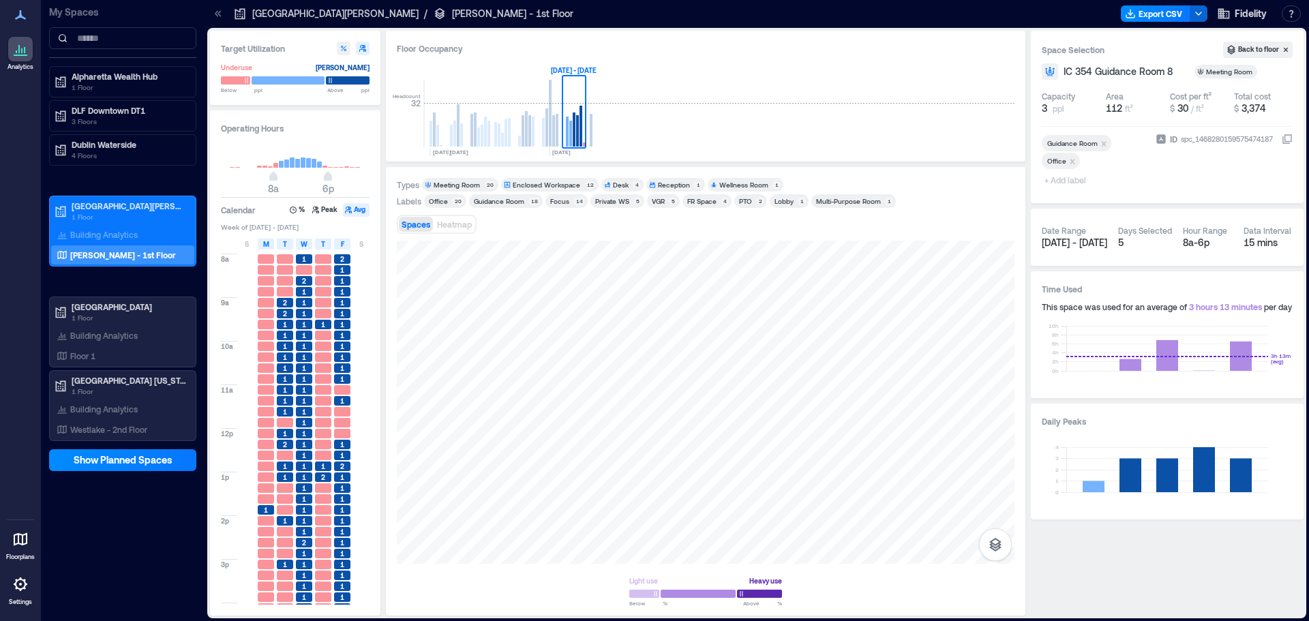
click at [507, 204] on div "Guidance Room" at bounding box center [499, 201] width 50 height 10
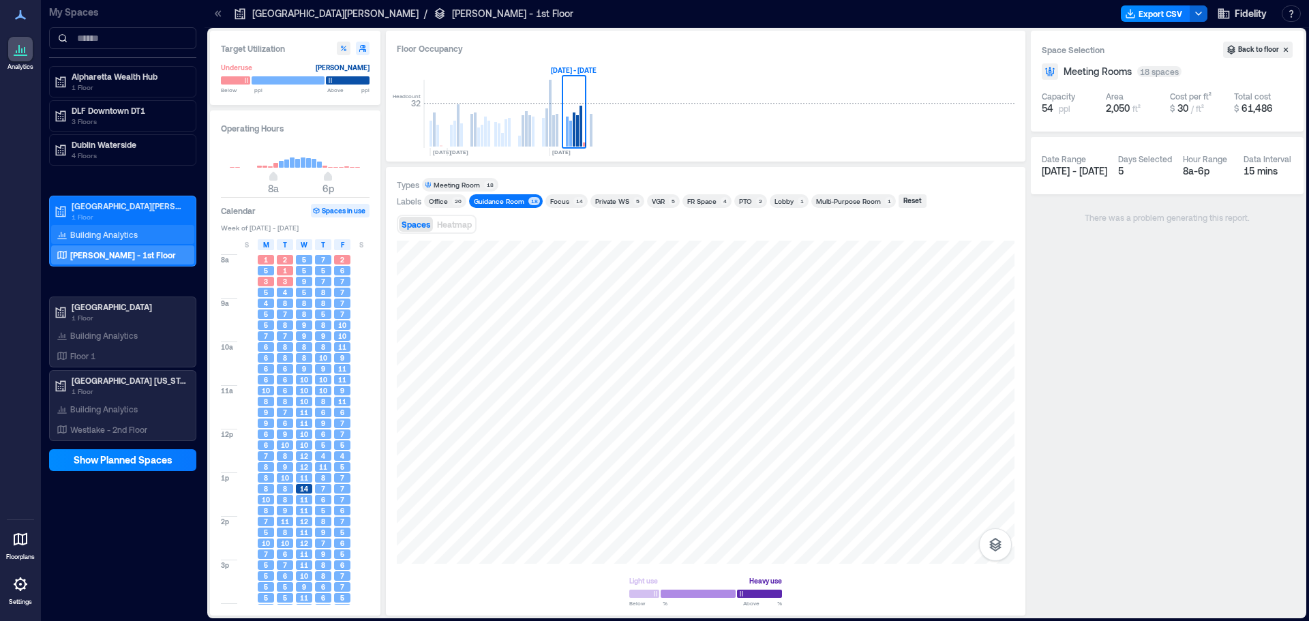
click at [128, 230] on p "Building Analytics" at bounding box center [103, 234] width 67 height 11
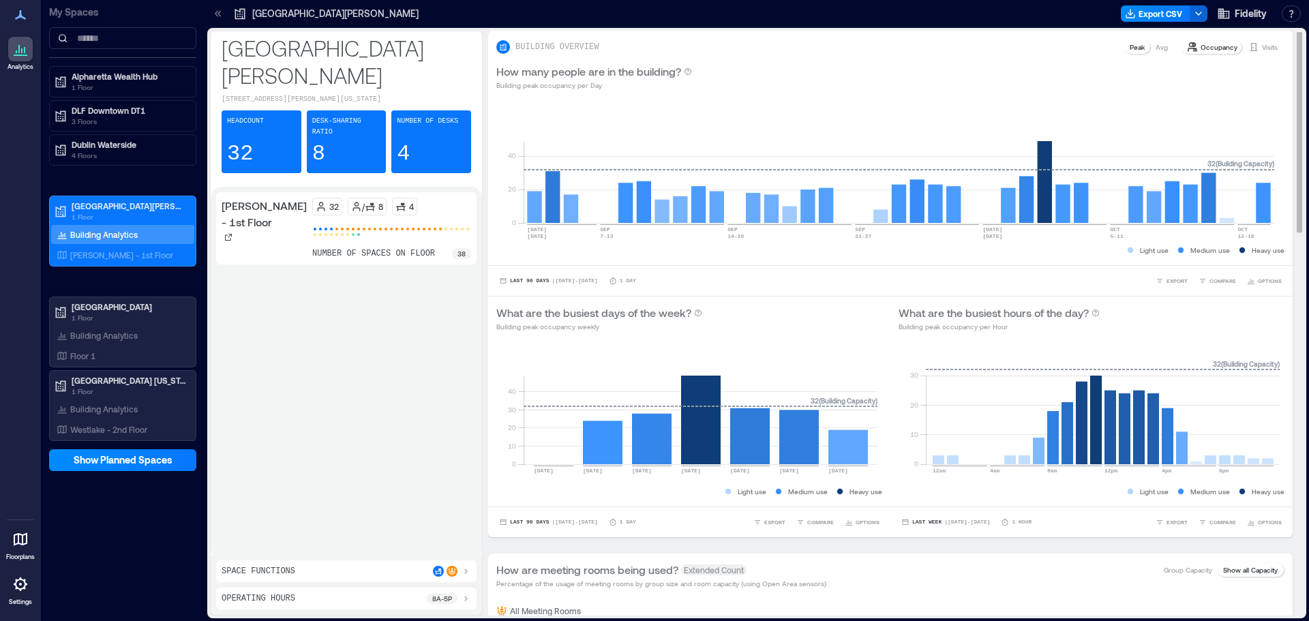
click at [768, 97] on div "How many people are in the building? Building peak occupancy per Day" at bounding box center [890, 77] width 804 height 44
click at [768, 14] on icon "button" at bounding box center [1198, 13] width 11 height 11
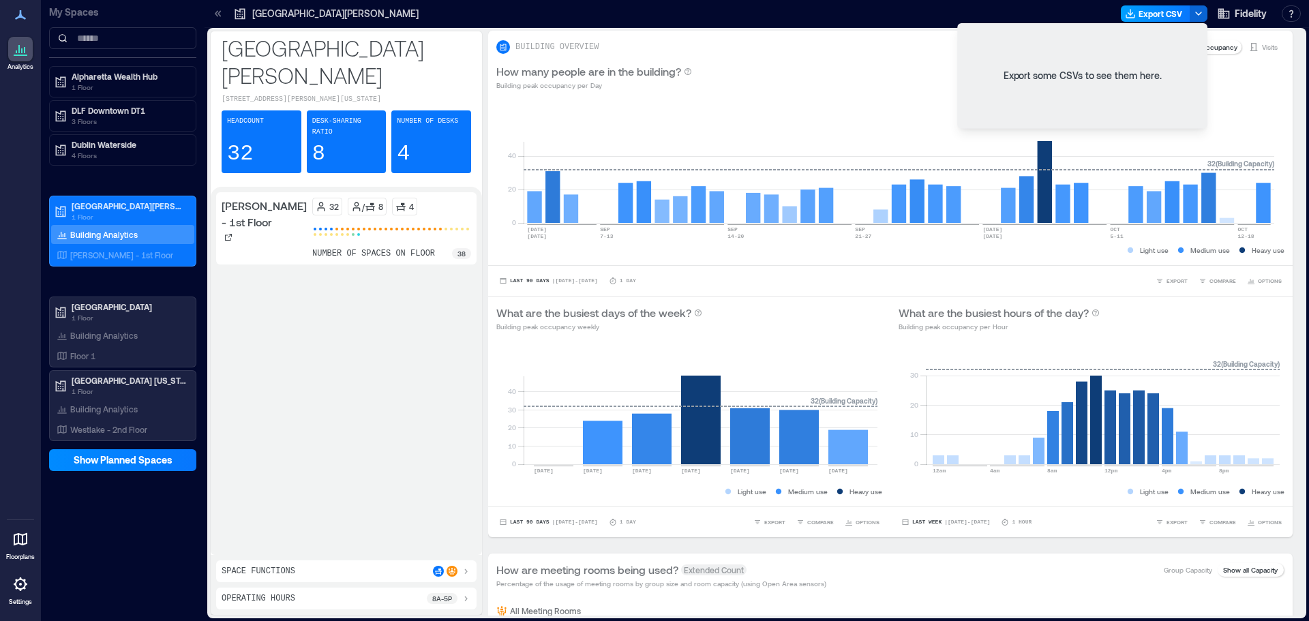
click at [768, 14] on button "Export CSV" at bounding box center [1156, 13] width 70 height 16
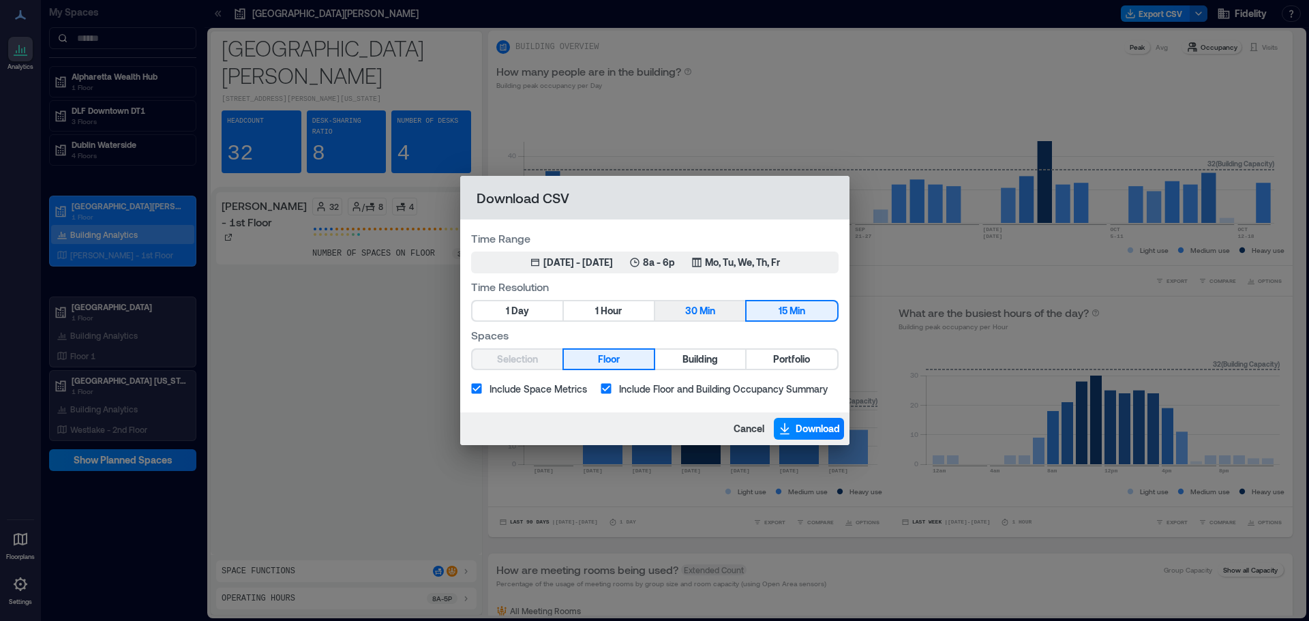
click at [702, 308] on span "Min" at bounding box center [707, 311] width 16 height 17
click at [613, 258] on div "[DATE] - [DATE]" at bounding box center [578, 263] width 70 height 14
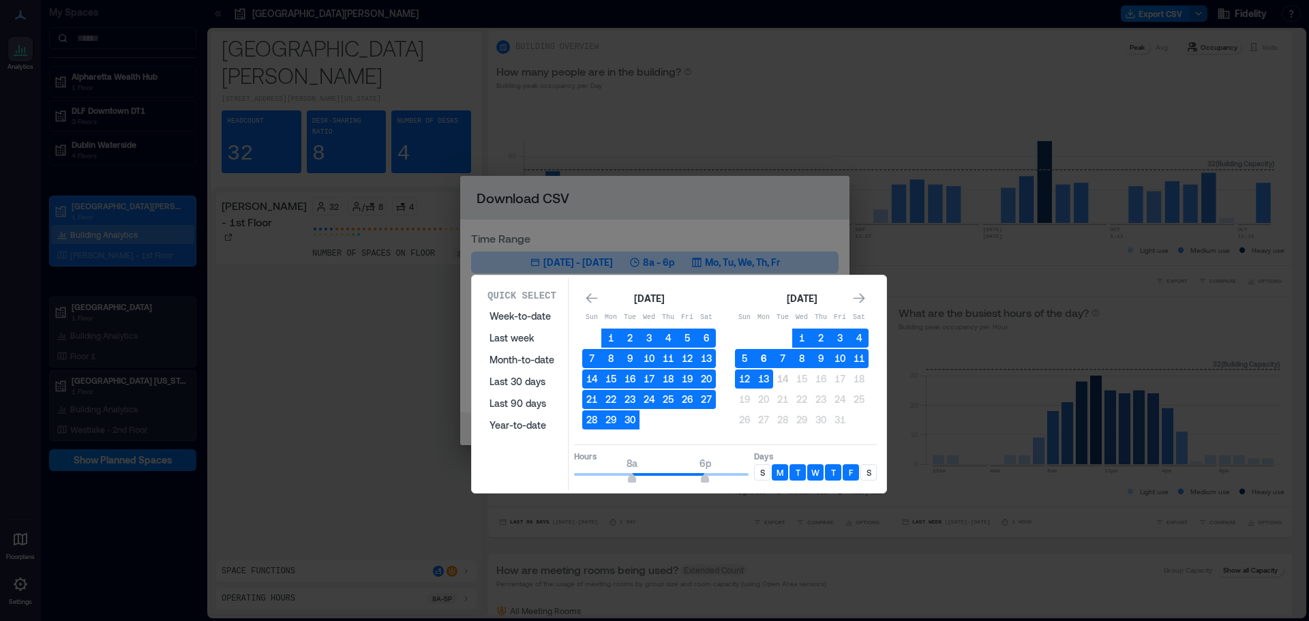
click at [762, 358] on button "6" at bounding box center [763, 358] width 19 height 19
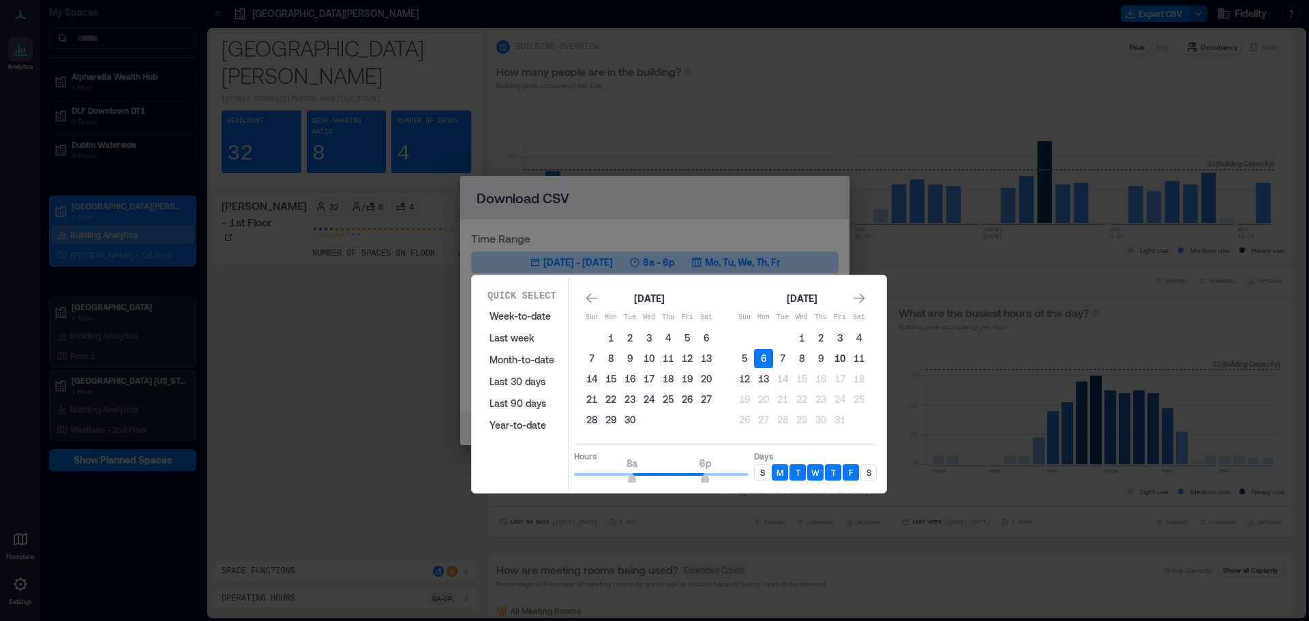
click at [768, 360] on button "10" at bounding box center [839, 358] width 19 height 19
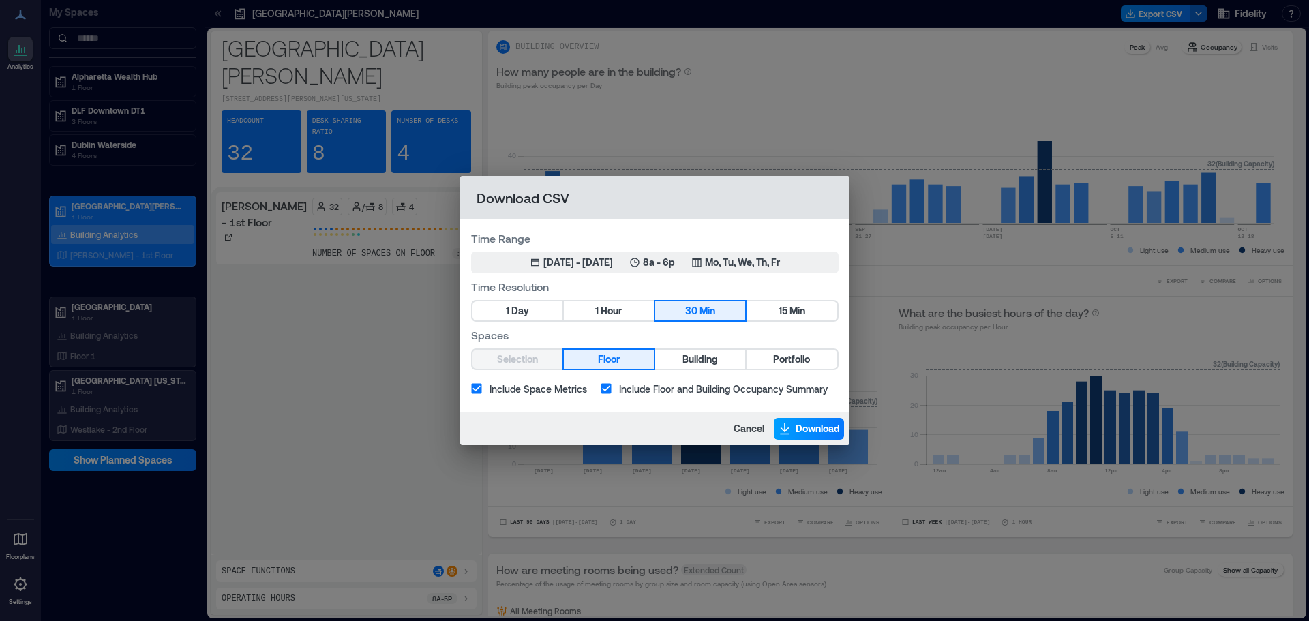
click at [768, 425] on span "Download" at bounding box center [818, 429] width 44 height 14
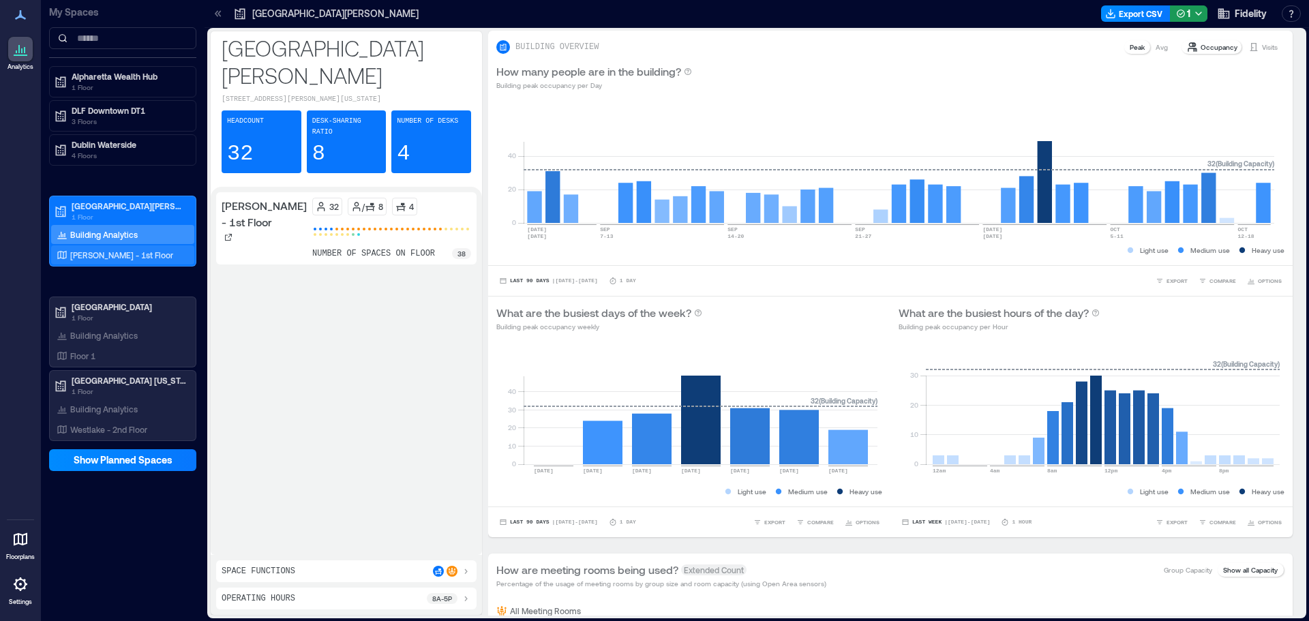
click at [110, 247] on div "[PERSON_NAME] - 1st Floor" at bounding box center [122, 254] width 143 height 19
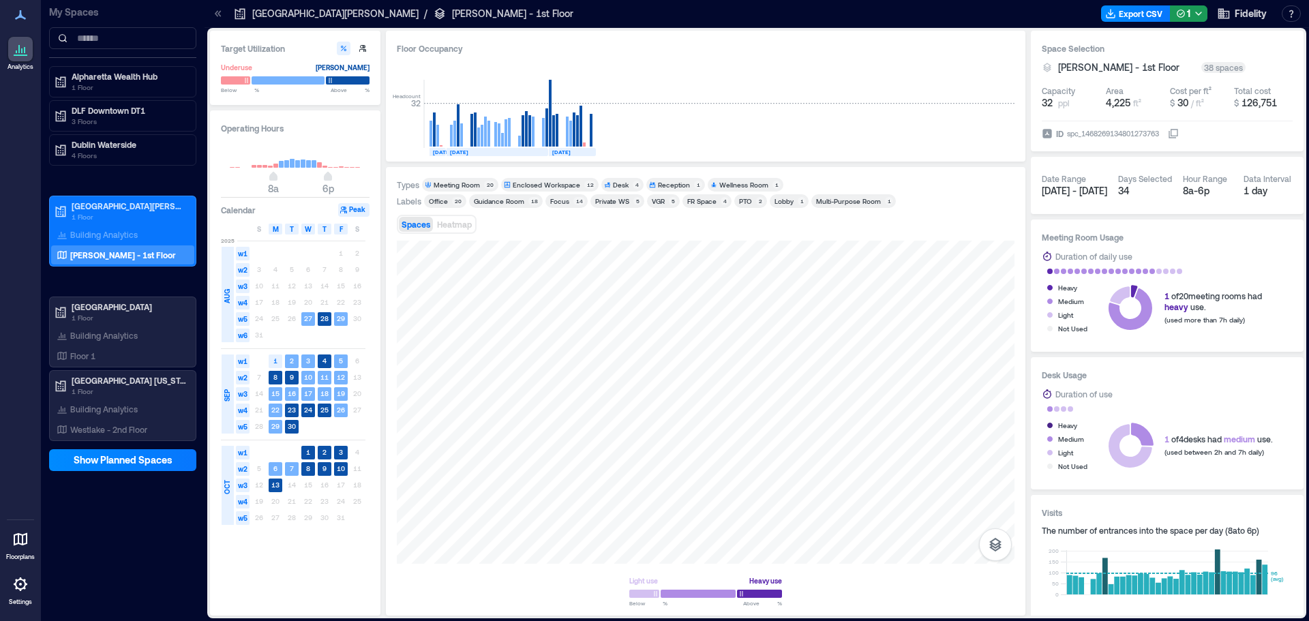
click at [507, 201] on div "Guidance Room" at bounding box center [499, 201] width 50 height 10
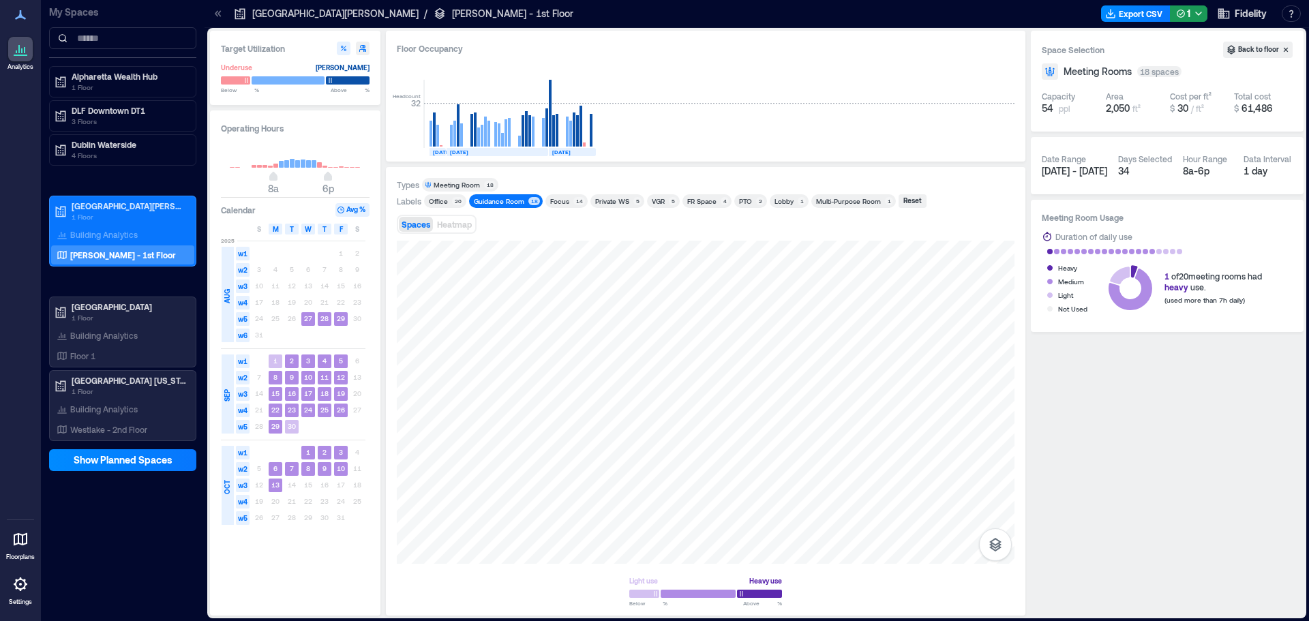
click at [363, 43] on button "button" at bounding box center [363, 49] width 14 height 14
type input "*"
type input "**"
click at [352, 208] on button "Avg %" at bounding box center [352, 210] width 34 height 14
click at [505, 197] on div "Guidance Room" at bounding box center [499, 201] width 50 height 10
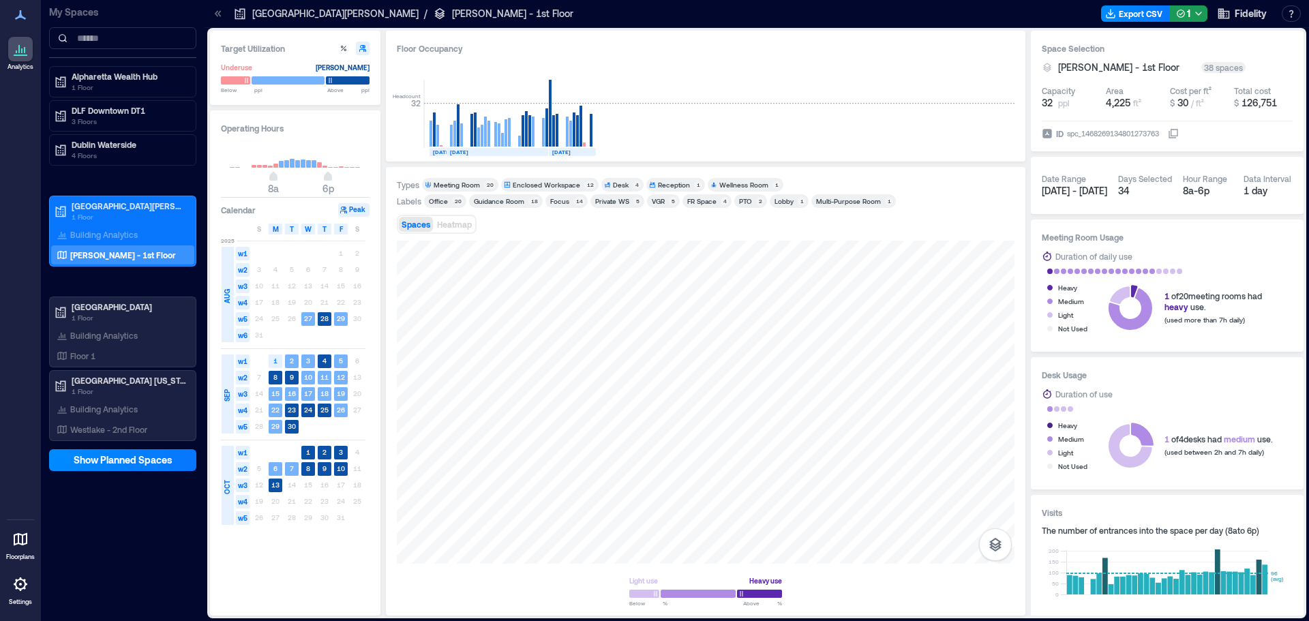
click at [514, 198] on div "Guidance Room" at bounding box center [499, 201] width 50 height 10
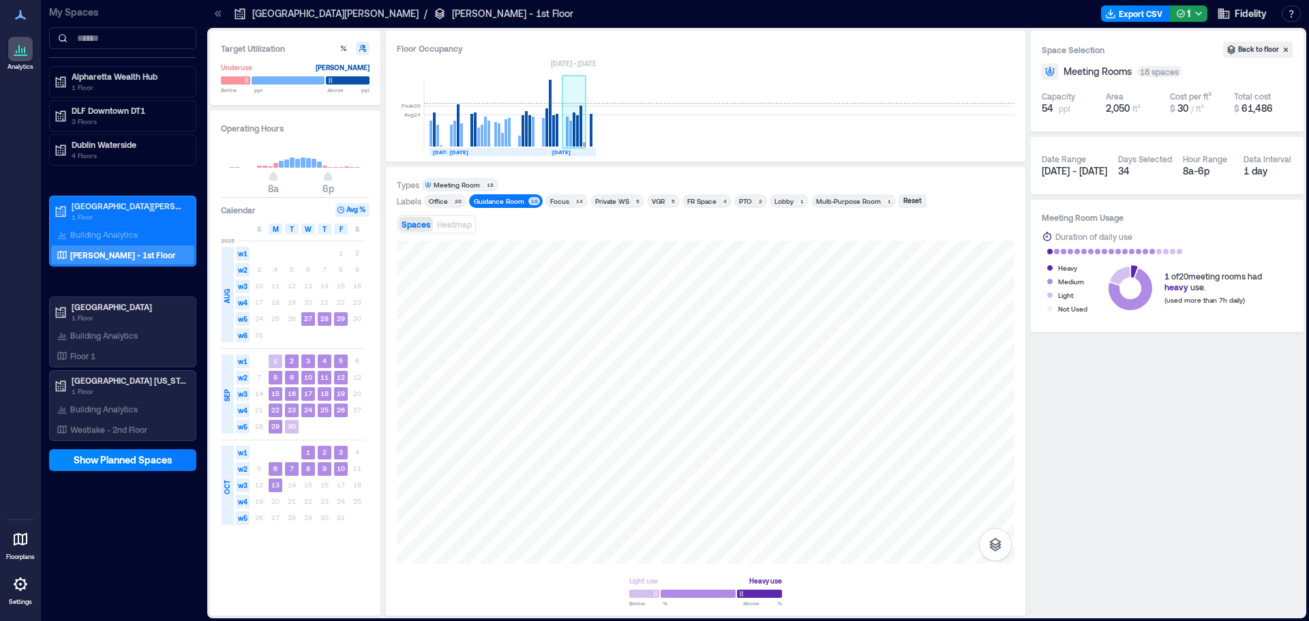
click at [573, 135] on rect at bounding box center [574, 129] width 3 height 34
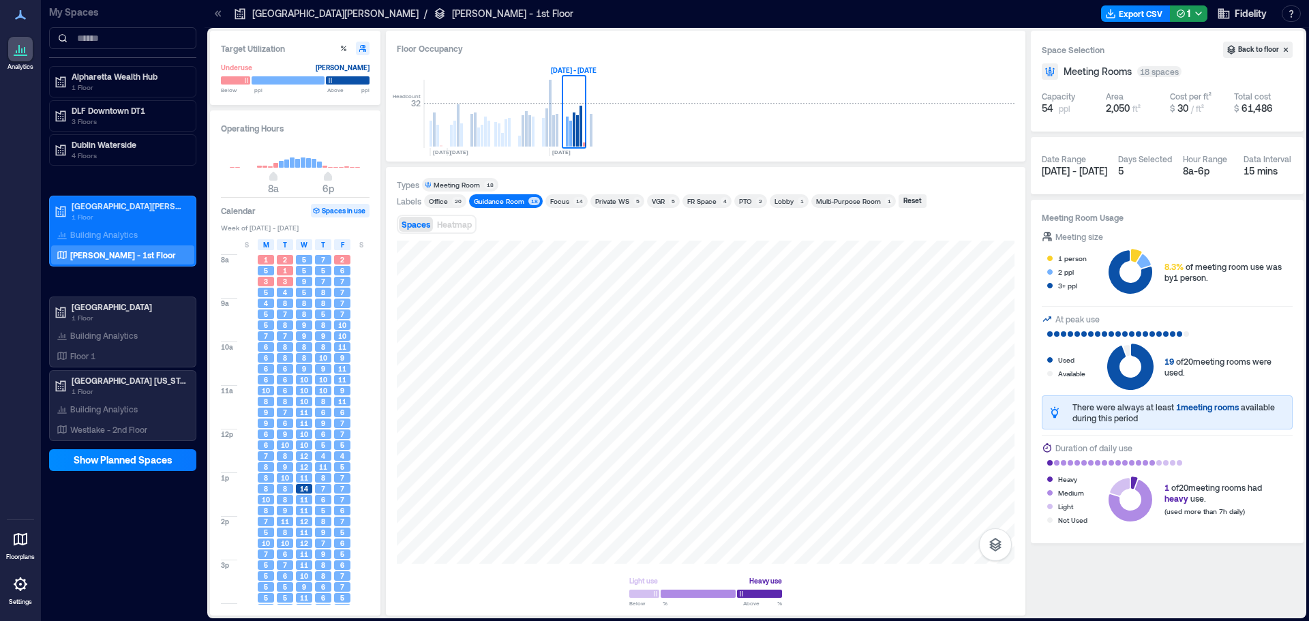
drag, startPoint x: 391, startPoint y: 388, endPoint x: 356, endPoint y: 211, distance: 180.1
click at [356, 211] on button "Spaces in use" at bounding box center [340, 211] width 59 height 14
